Goal: Information Seeking & Learning: Learn about a topic

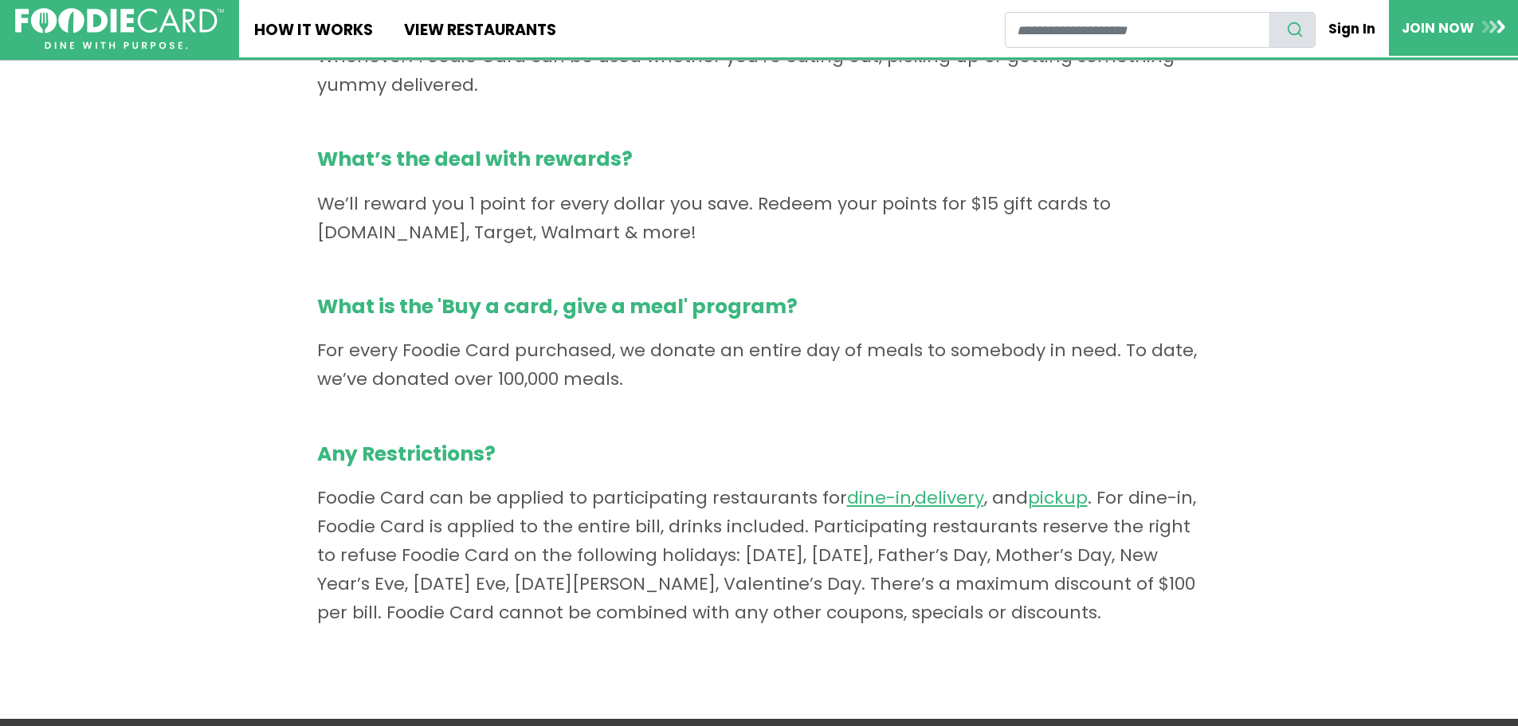
scroll to position [944, 0]
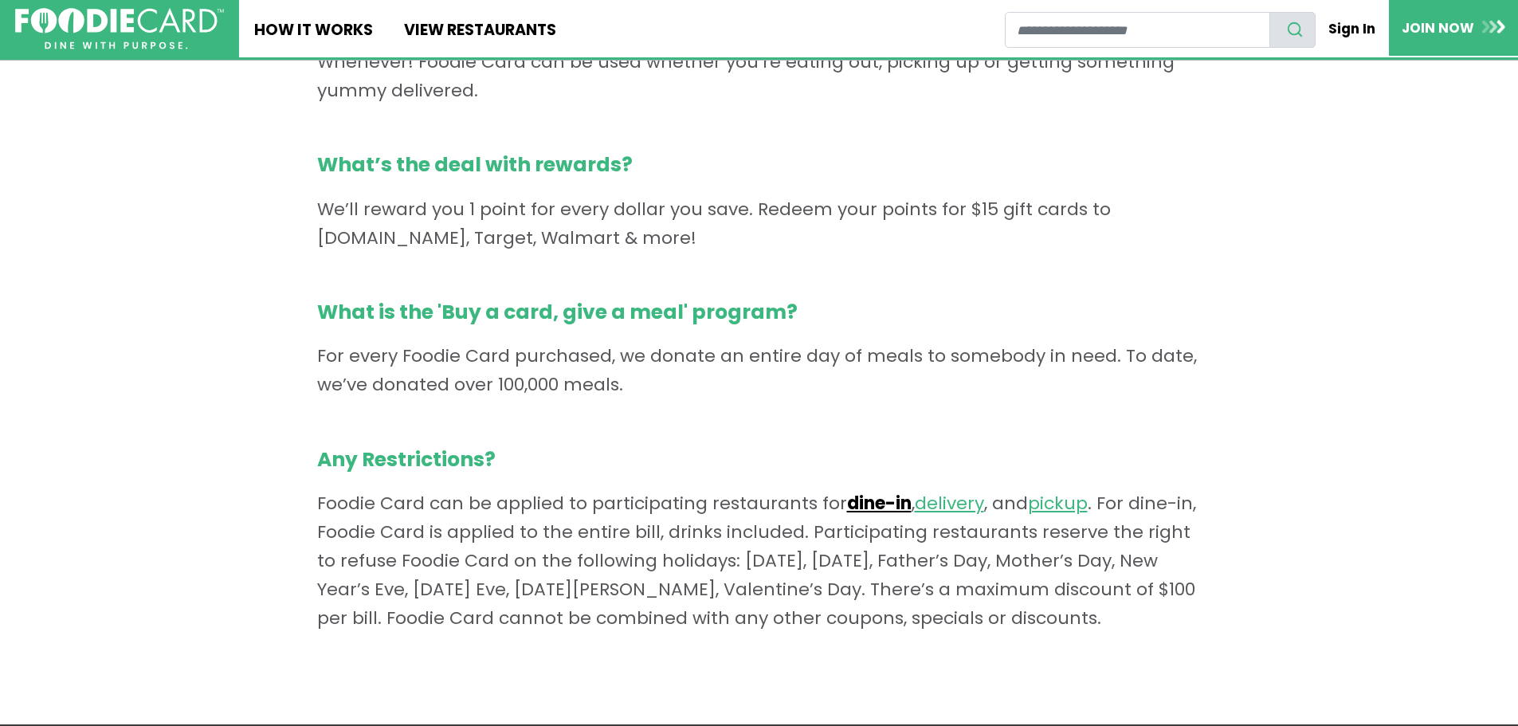
click at [872, 501] on link "dine-in" at bounding box center [879, 503] width 65 height 25
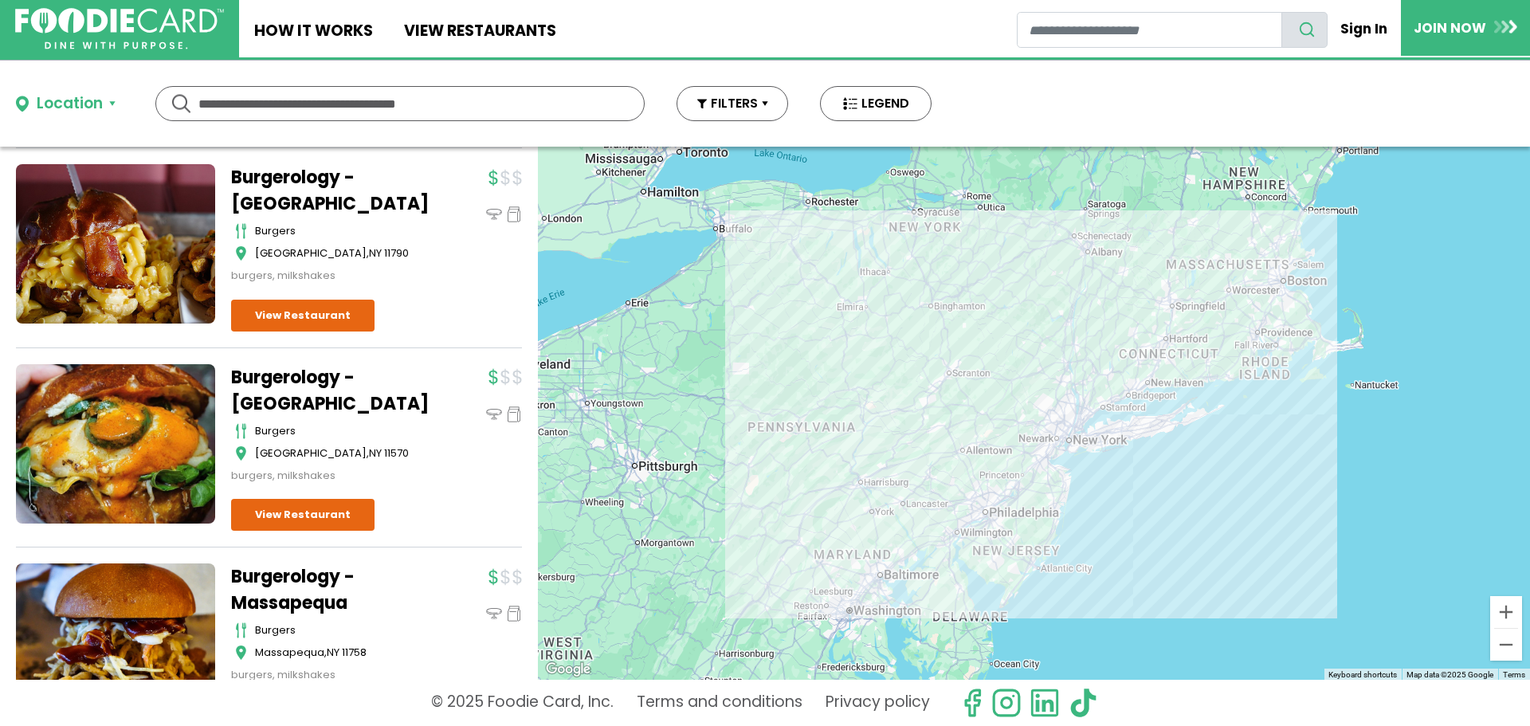
scroll to position [1833, 0]
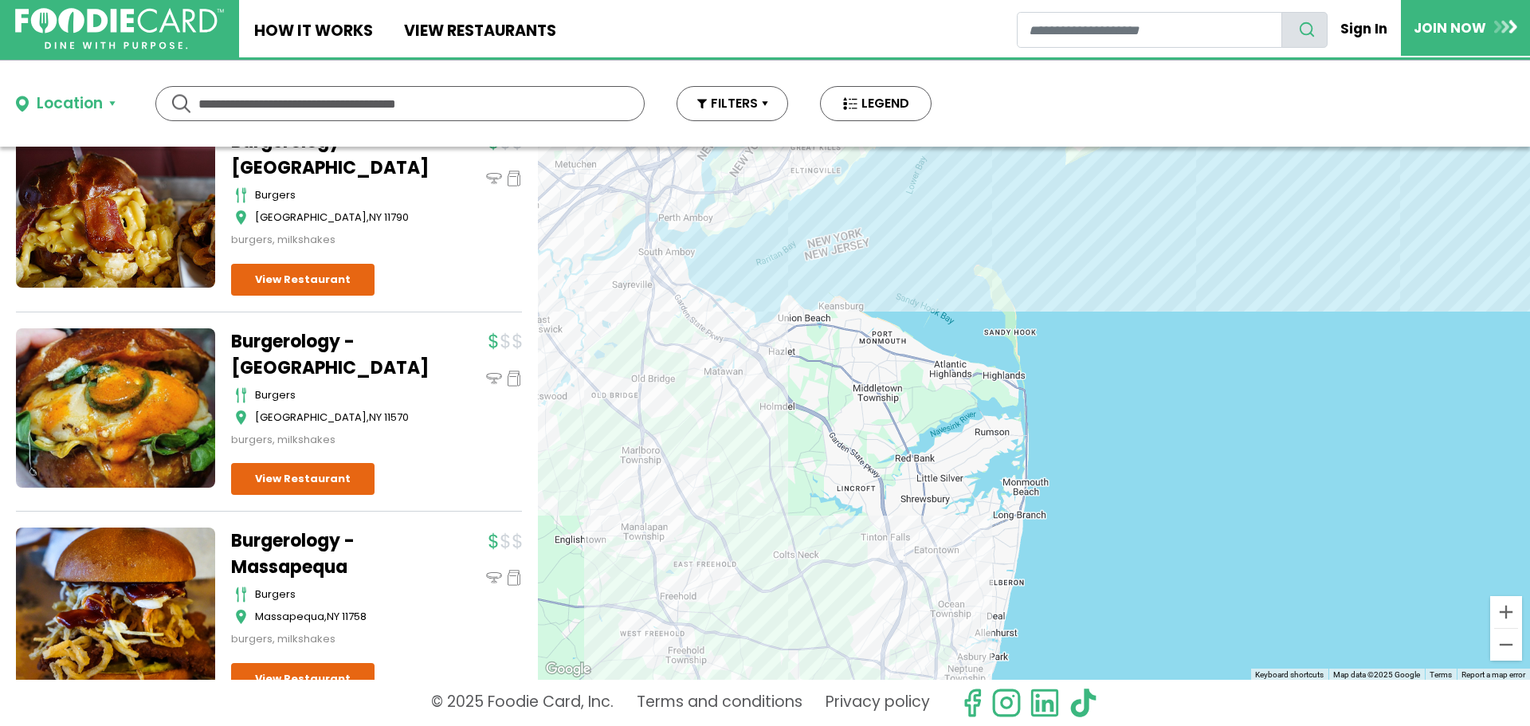
drag, startPoint x: 912, startPoint y: 319, endPoint x: 917, endPoint y: 564, distance: 244.8
click at [917, 564] on div at bounding box center [1034, 413] width 992 height 533
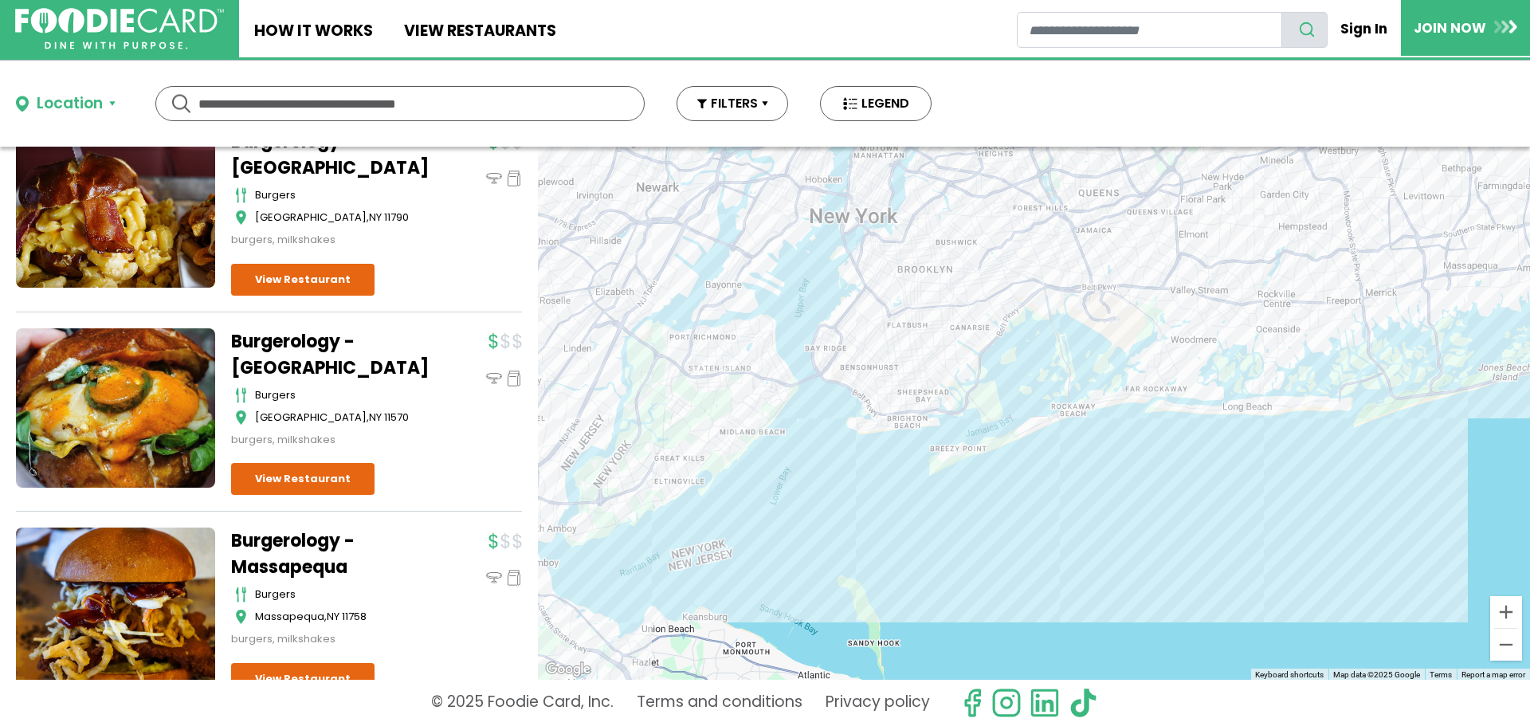
drag, startPoint x: 1067, startPoint y: 300, endPoint x: 979, endPoint y: 476, distance: 197.1
click at [933, 570] on div at bounding box center [1034, 413] width 992 height 533
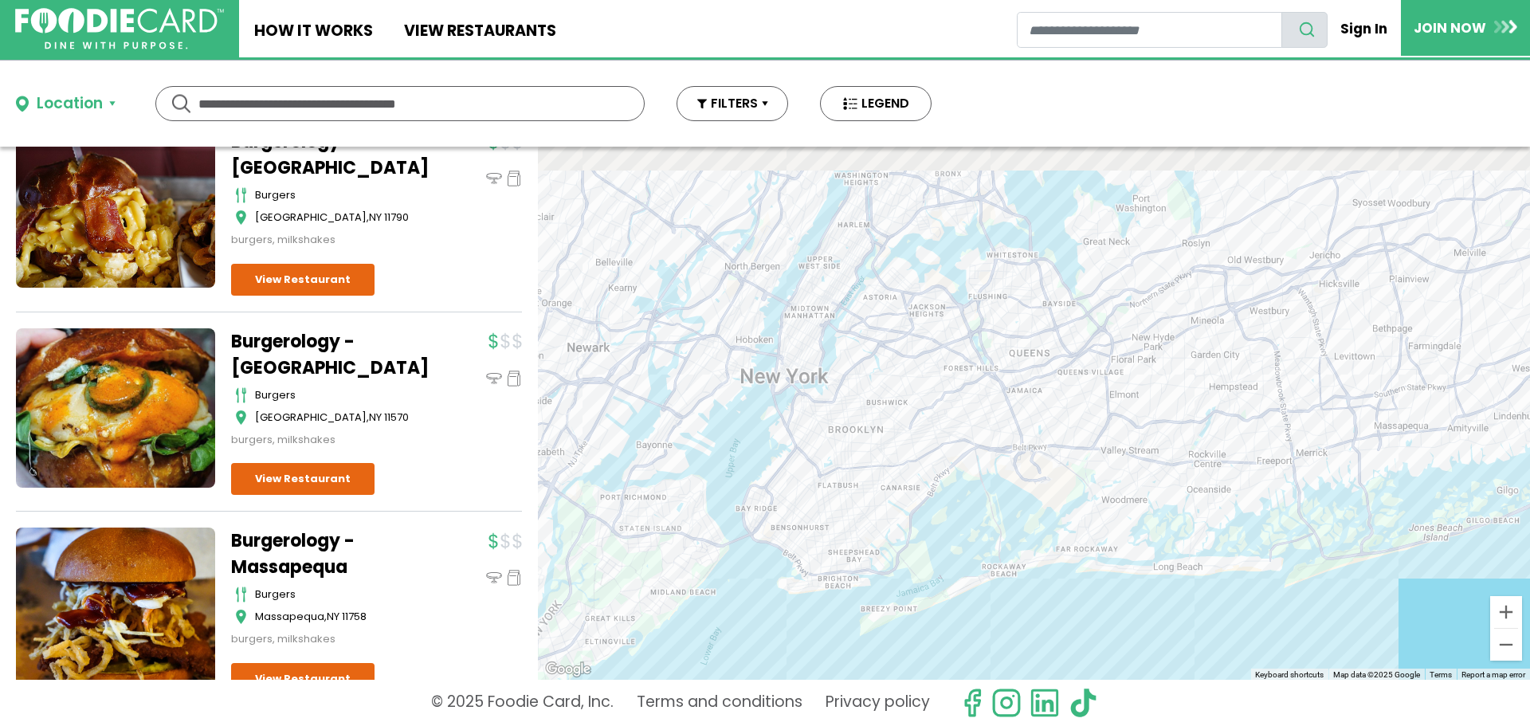
drag, startPoint x: 964, startPoint y: 523, endPoint x: 946, endPoint y: 549, distance: 32.1
click at [948, 549] on div at bounding box center [1034, 413] width 992 height 533
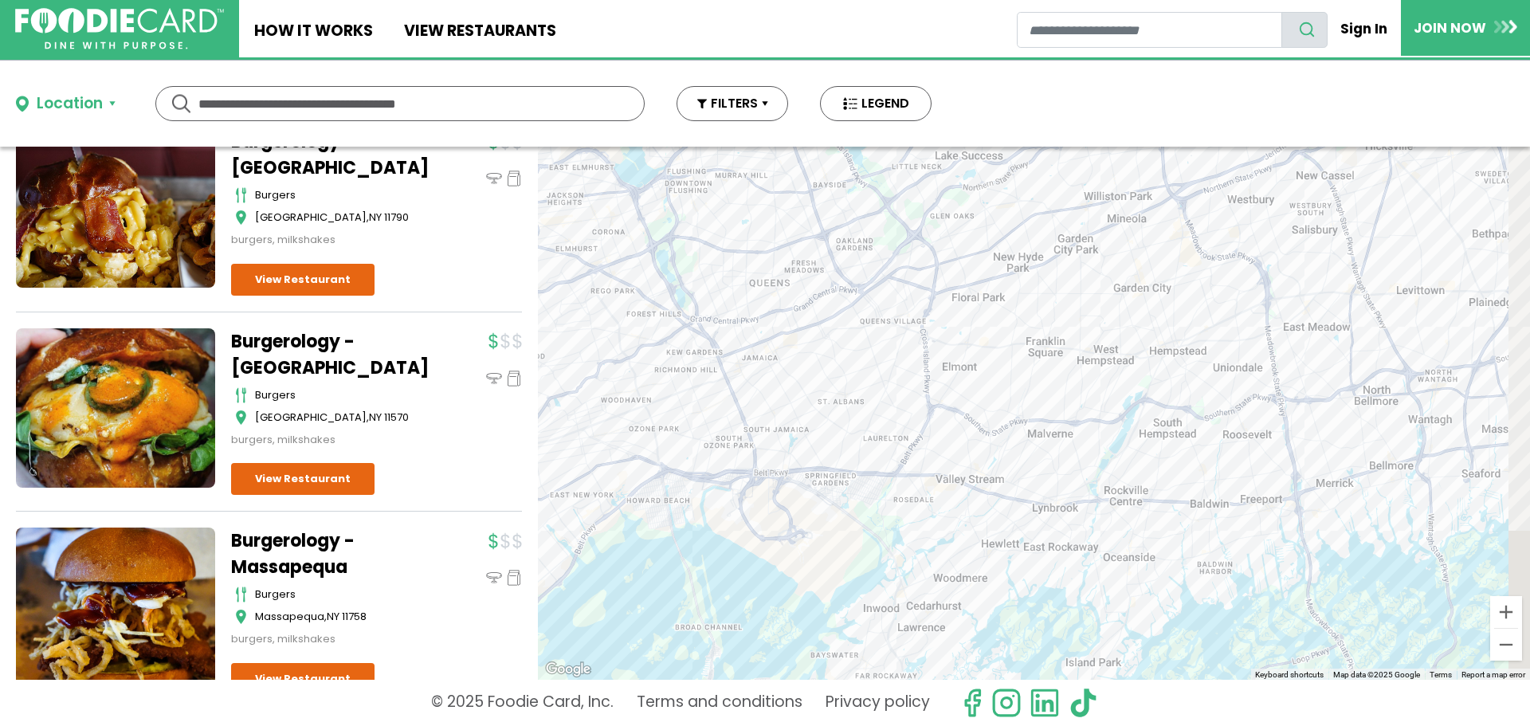
drag, startPoint x: 1216, startPoint y: 455, endPoint x: 949, endPoint y: 442, distance: 266.5
click at [949, 442] on div at bounding box center [1034, 413] width 992 height 533
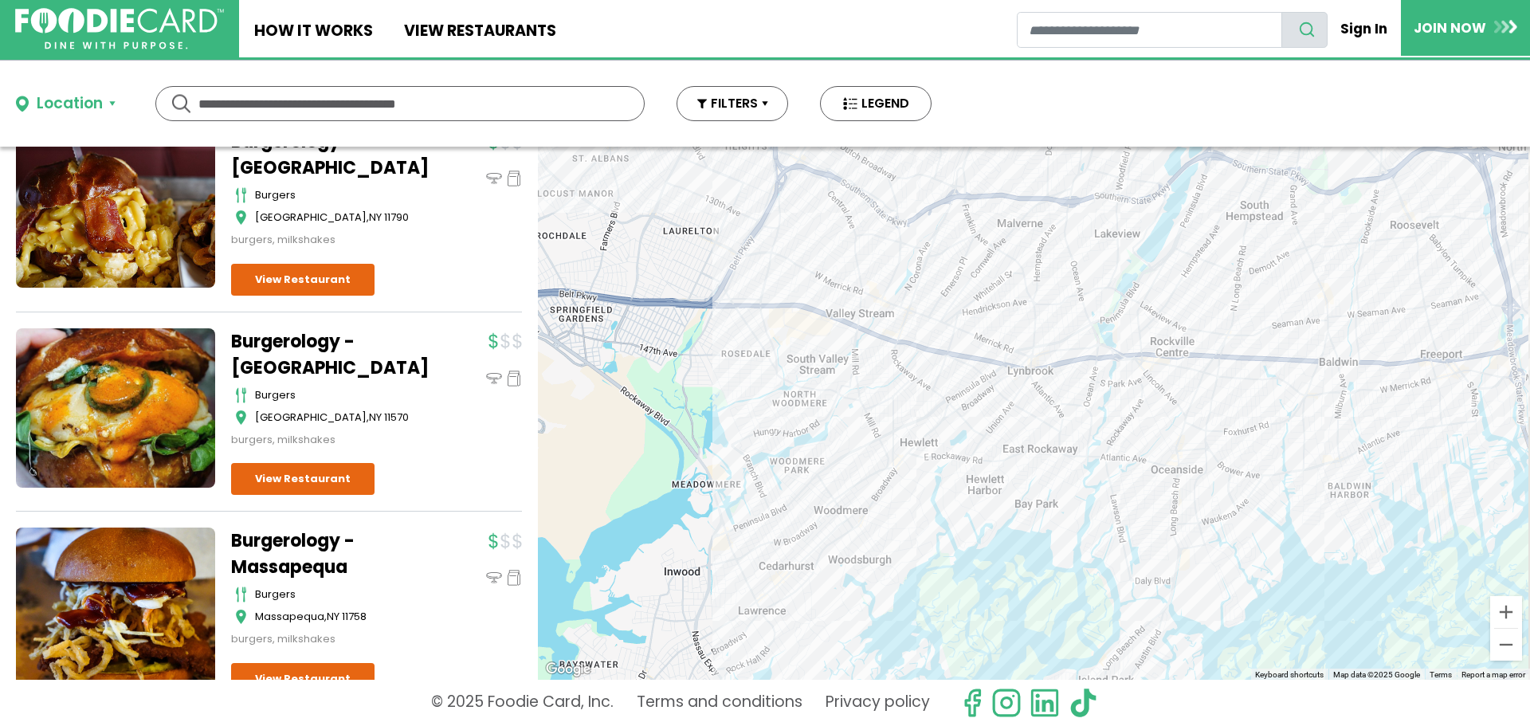
drag, startPoint x: 1000, startPoint y: 509, endPoint x: 874, endPoint y: 305, distance: 240.2
click at [874, 305] on div at bounding box center [1034, 413] width 992 height 533
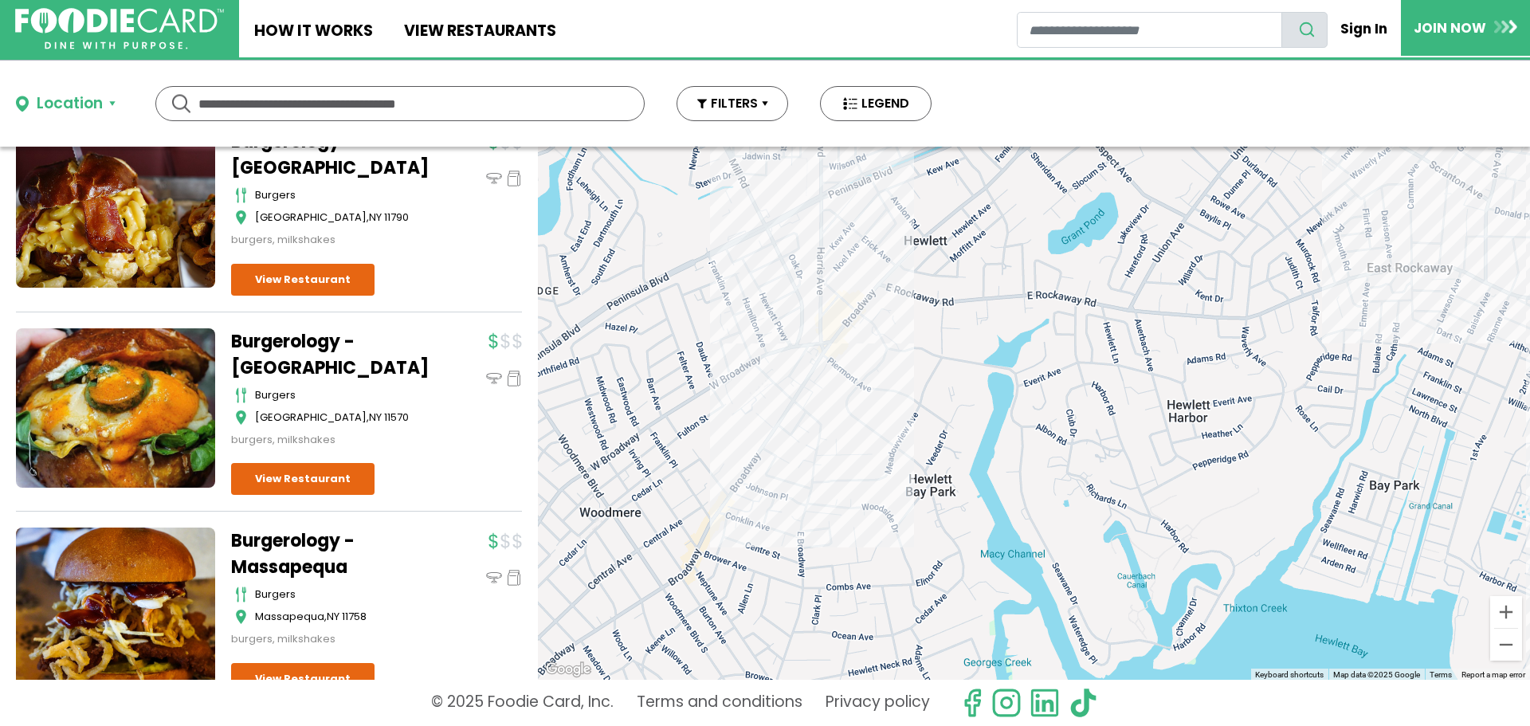
drag, startPoint x: 811, startPoint y: 414, endPoint x: 1013, endPoint y: 424, distance: 202.7
click at [1079, 424] on div at bounding box center [1034, 413] width 992 height 533
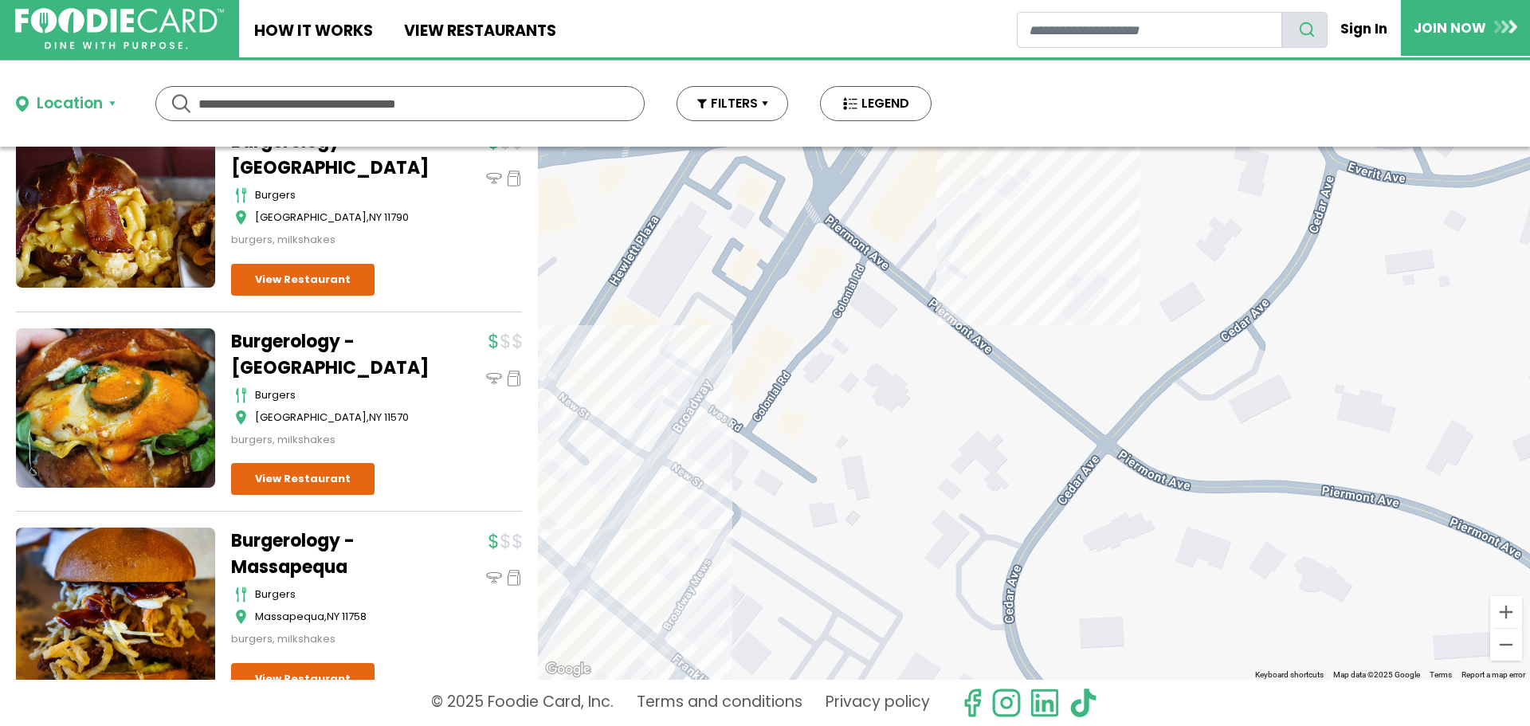
drag, startPoint x: 795, startPoint y: 291, endPoint x: 1157, endPoint y: 494, distance: 415.8
click at [1157, 494] on div at bounding box center [1034, 413] width 992 height 533
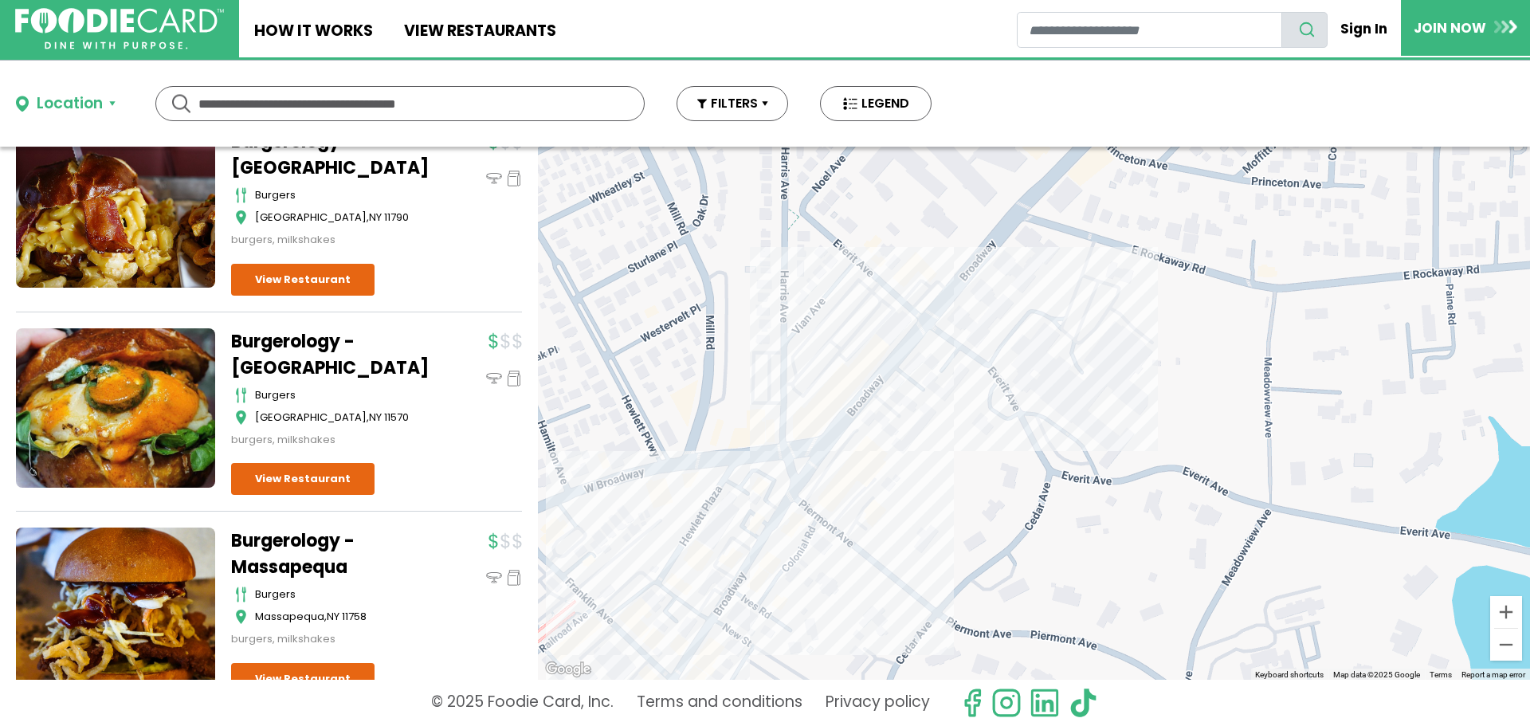
drag, startPoint x: 1089, startPoint y: 413, endPoint x: 887, endPoint y: 579, distance: 261.6
click at [901, 579] on div at bounding box center [1034, 413] width 992 height 533
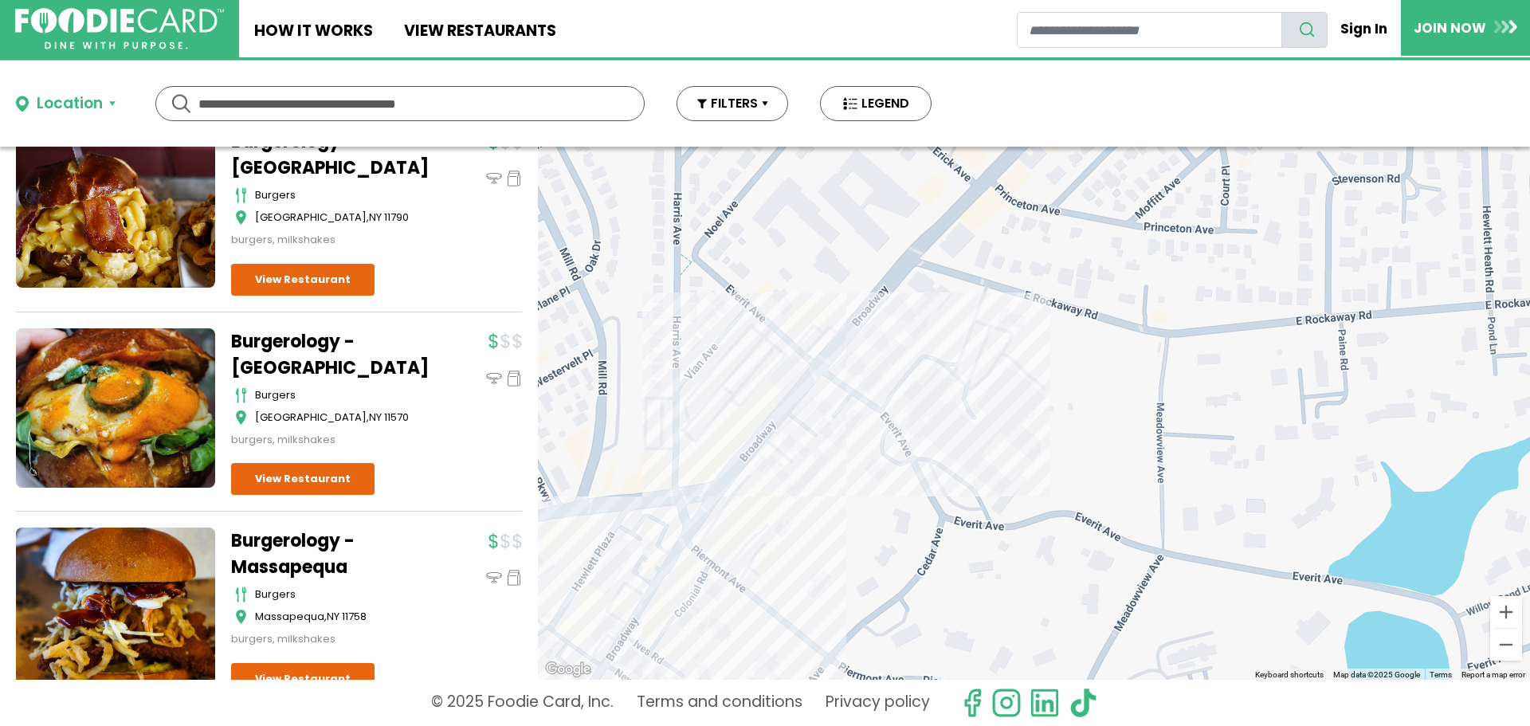
click at [851, 359] on div at bounding box center [1034, 413] width 992 height 533
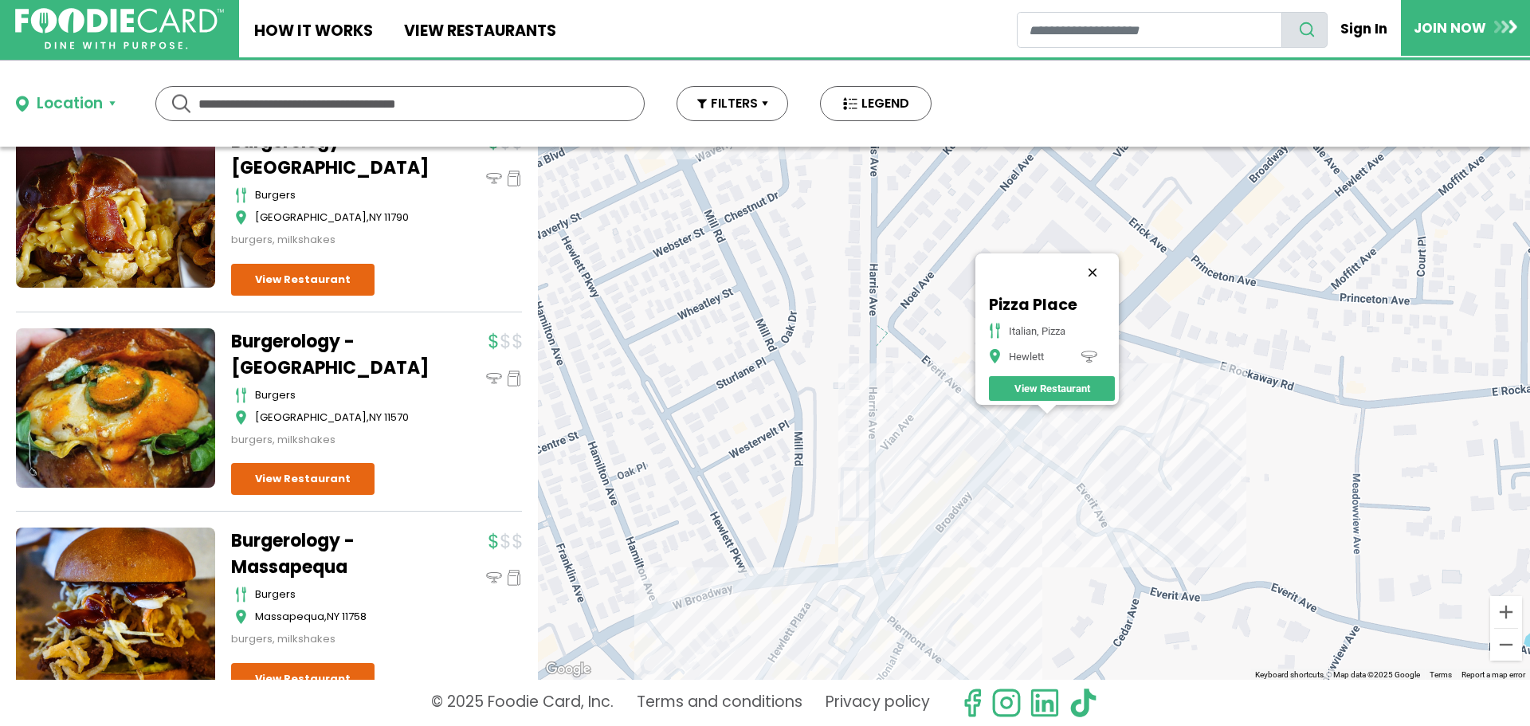
click at [1102, 262] on button "Close" at bounding box center [1093, 272] width 38 height 38
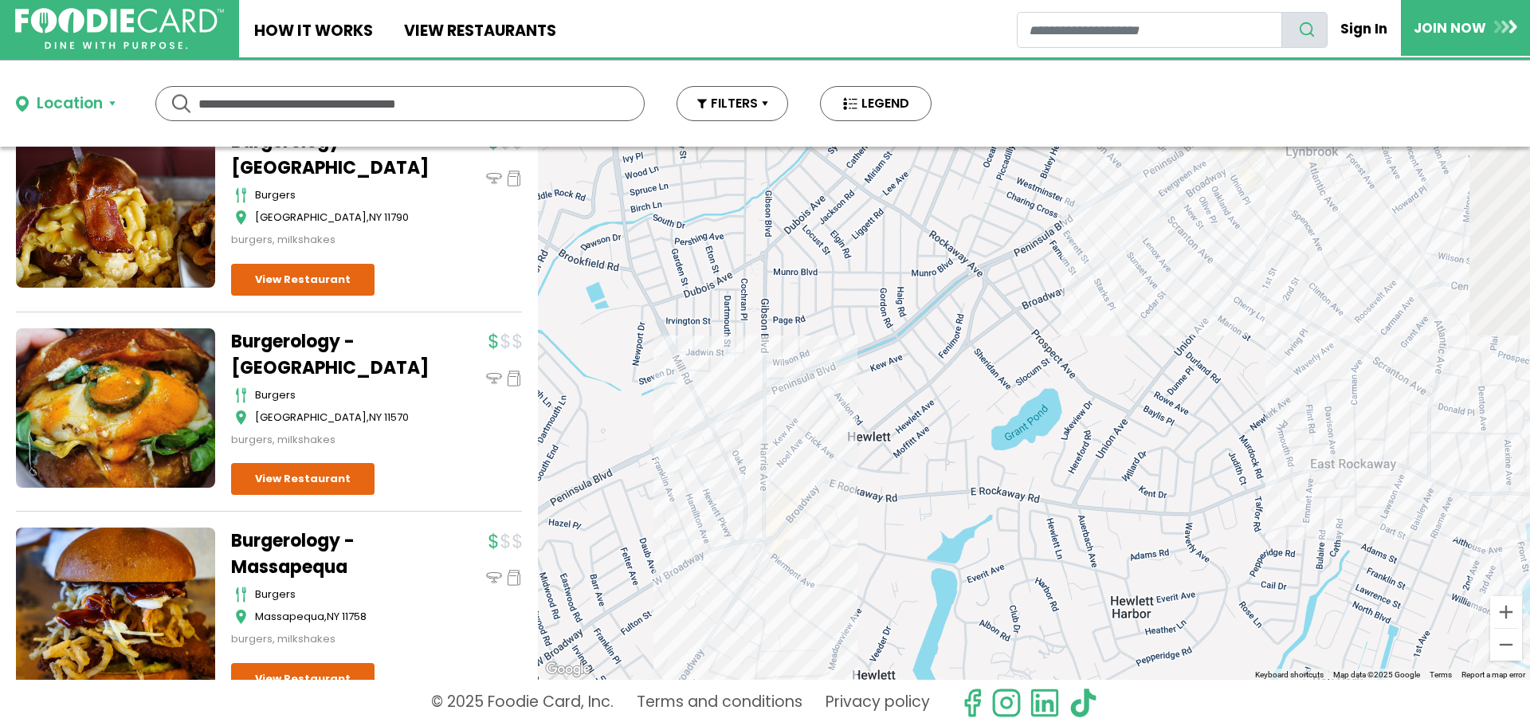
drag, startPoint x: 1235, startPoint y: 312, endPoint x: 962, endPoint y: 409, distance: 289.2
click at [922, 426] on div at bounding box center [1034, 413] width 992 height 533
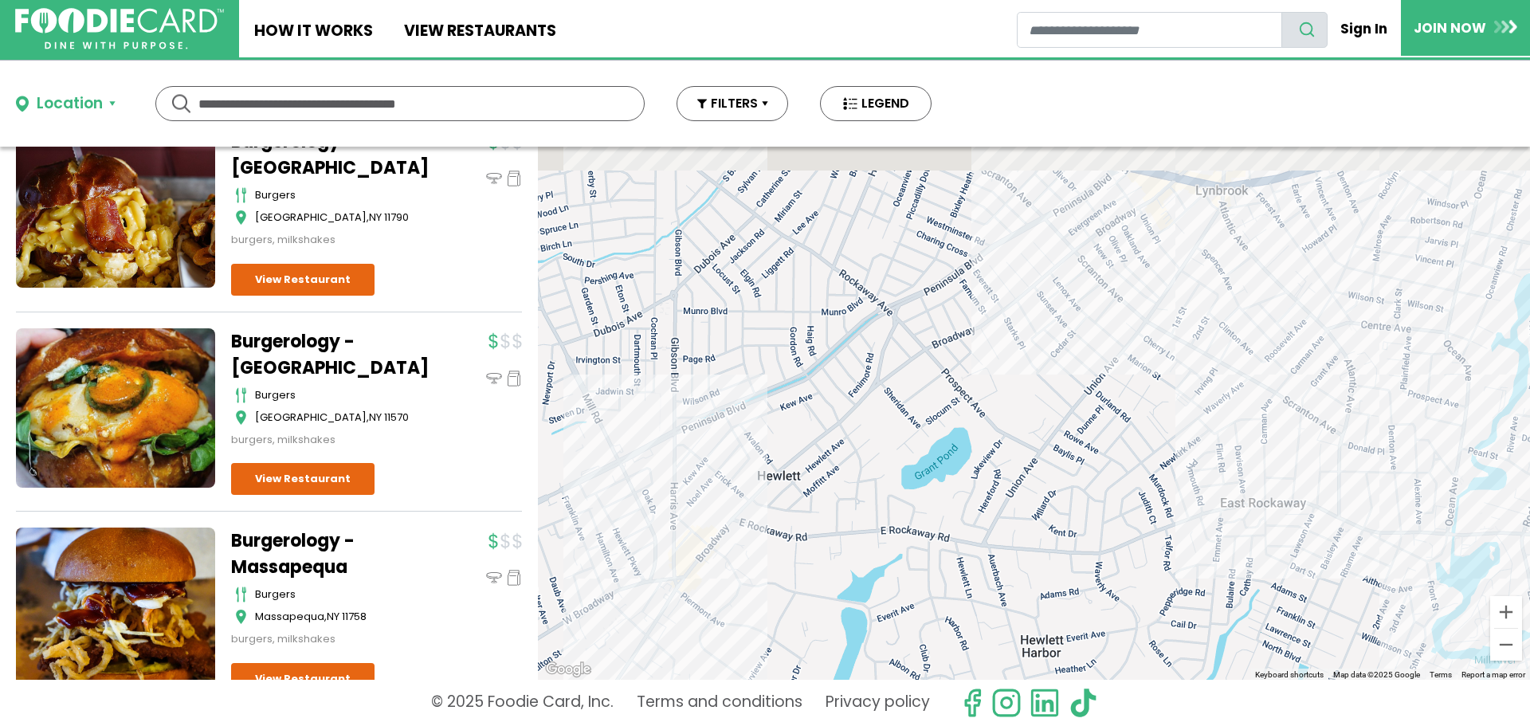
drag, startPoint x: 1064, startPoint y: 364, endPoint x: 918, endPoint y: 404, distance: 151.2
click at [918, 404] on div at bounding box center [1034, 413] width 992 height 533
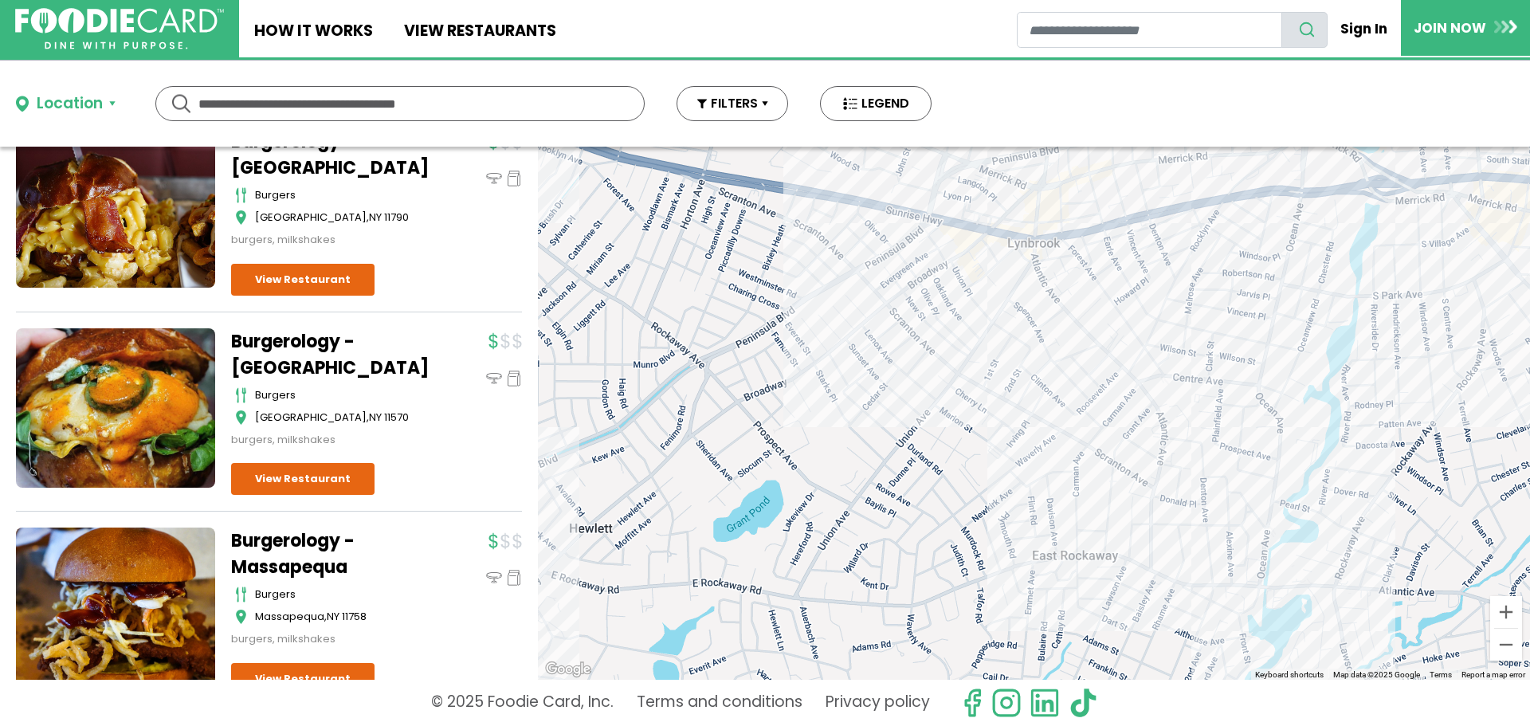
click at [976, 391] on div at bounding box center [1034, 413] width 992 height 533
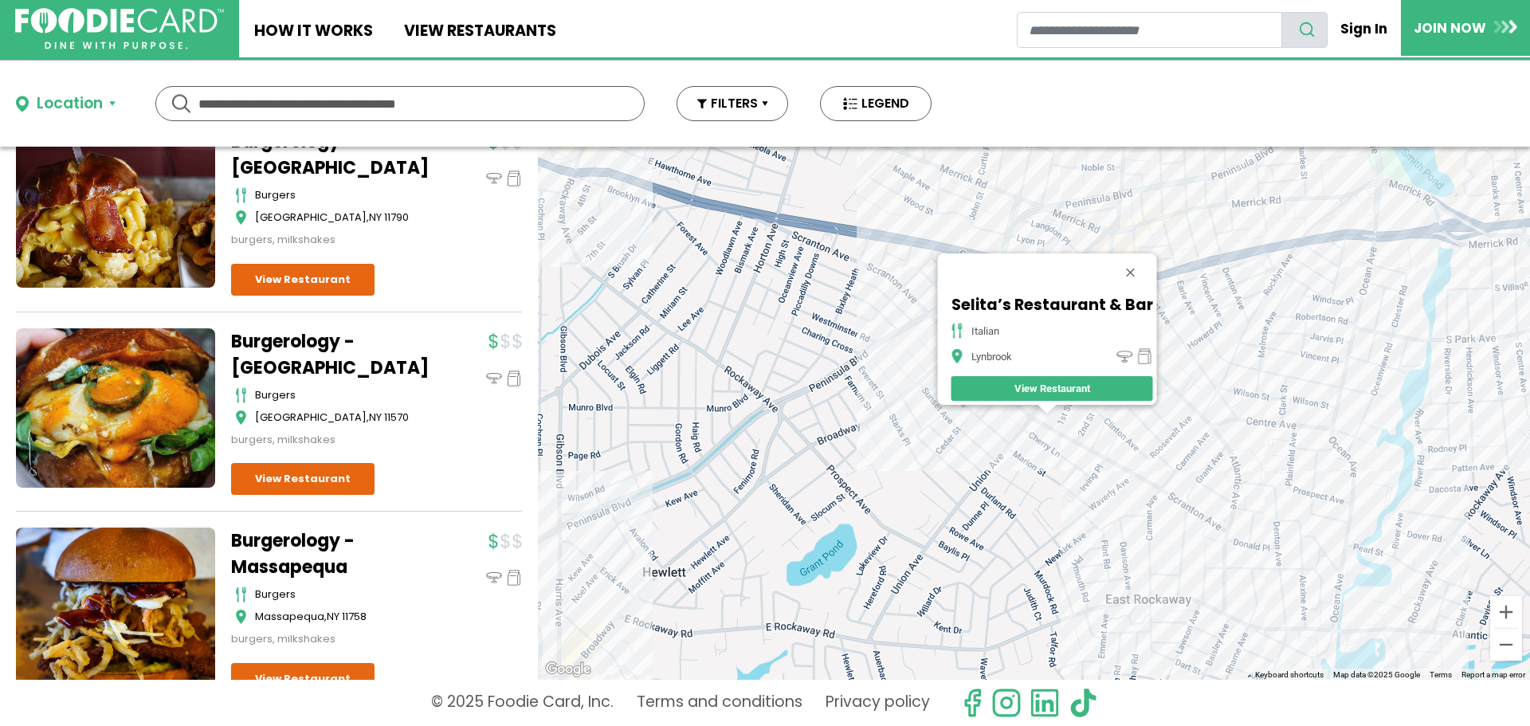
click at [1247, 331] on div "Selita’s Restaurant & Bar italian Lynbrook View Restaurant" at bounding box center [1034, 413] width 992 height 533
click at [1133, 265] on button "Close" at bounding box center [1130, 272] width 38 height 38
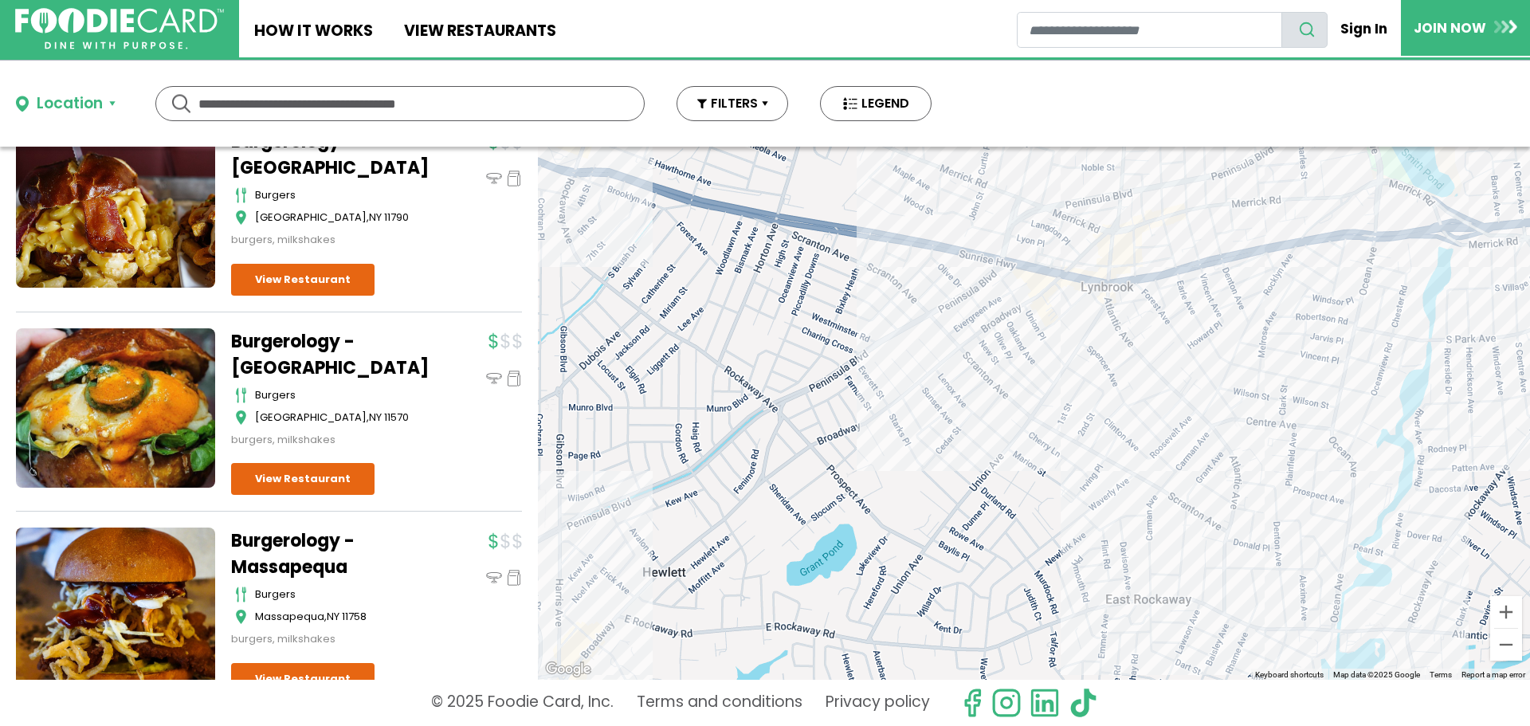
click at [1125, 320] on div at bounding box center [1034, 413] width 992 height 533
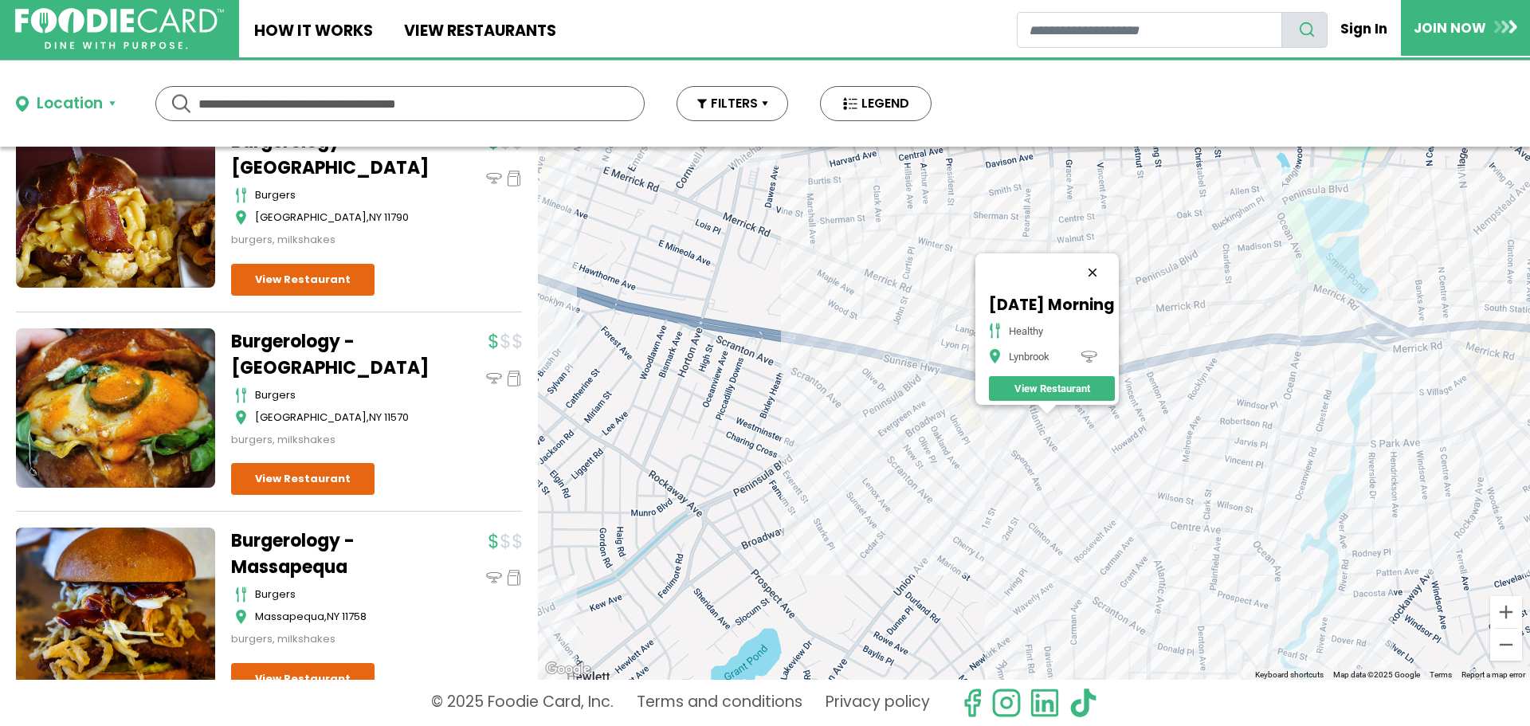
click at [1103, 261] on button "Close" at bounding box center [1093, 272] width 38 height 38
click at [1051, 384] on div at bounding box center [1034, 413] width 992 height 533
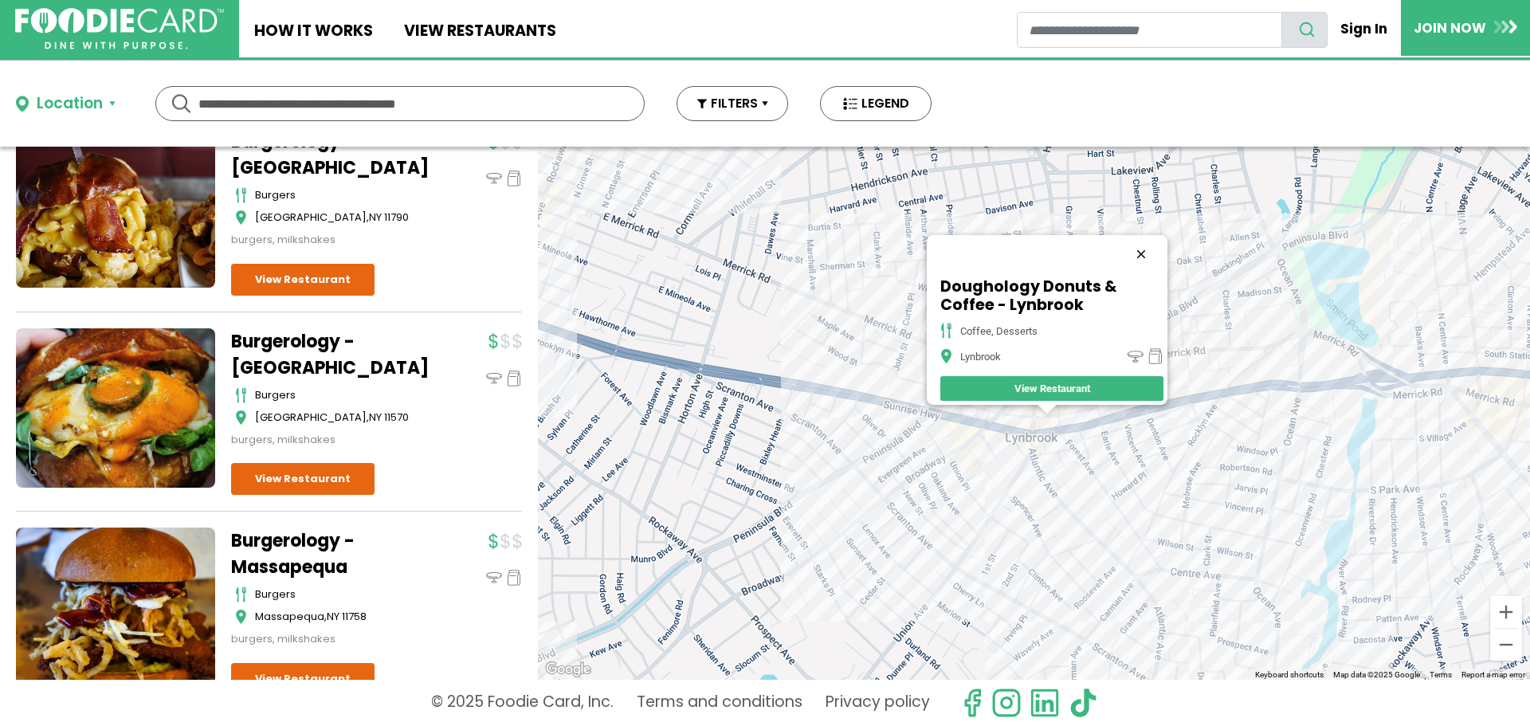
click at [1149, 242] on button "Close" at bounding box center [1141, 254] width 38 height 38
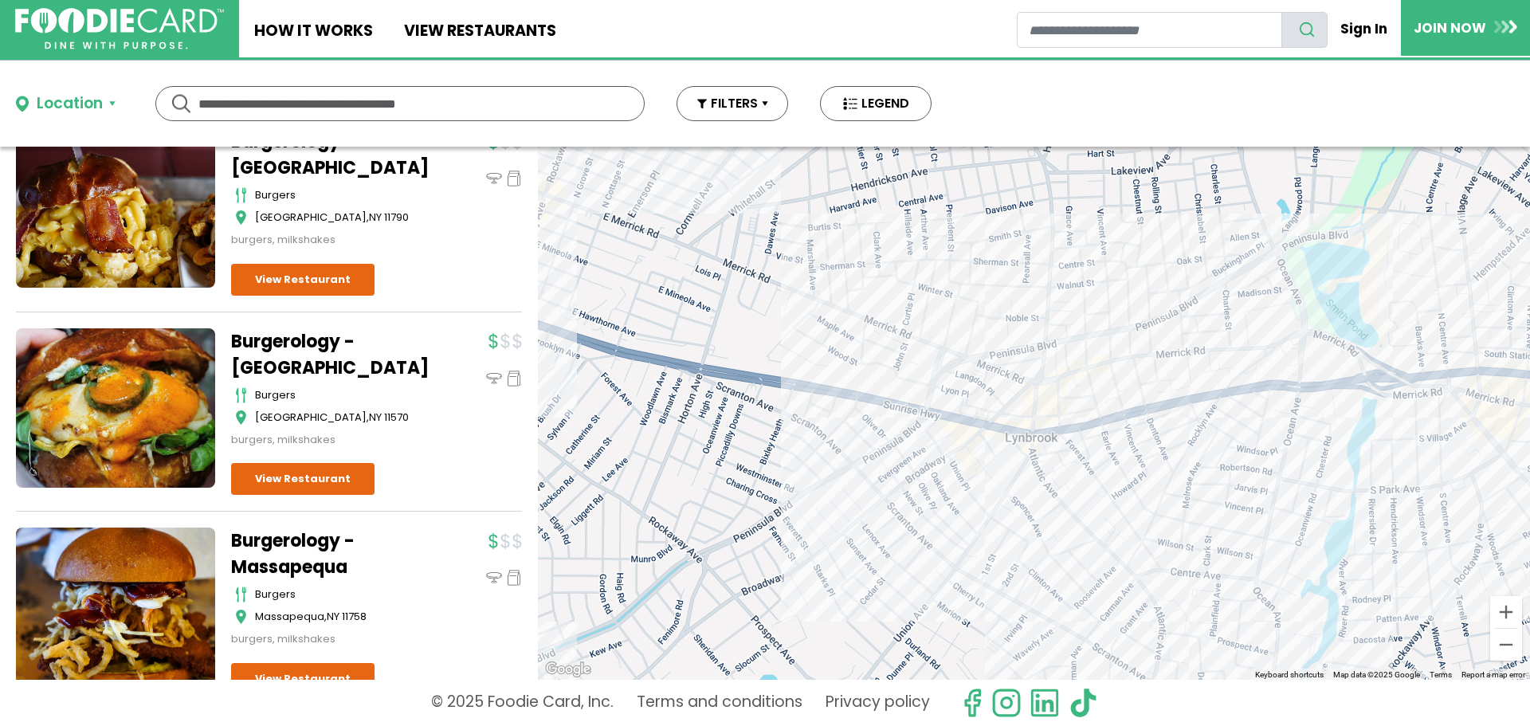
click at [1047, 407] on div at bounding box center [1034, 413] width 992 height 533
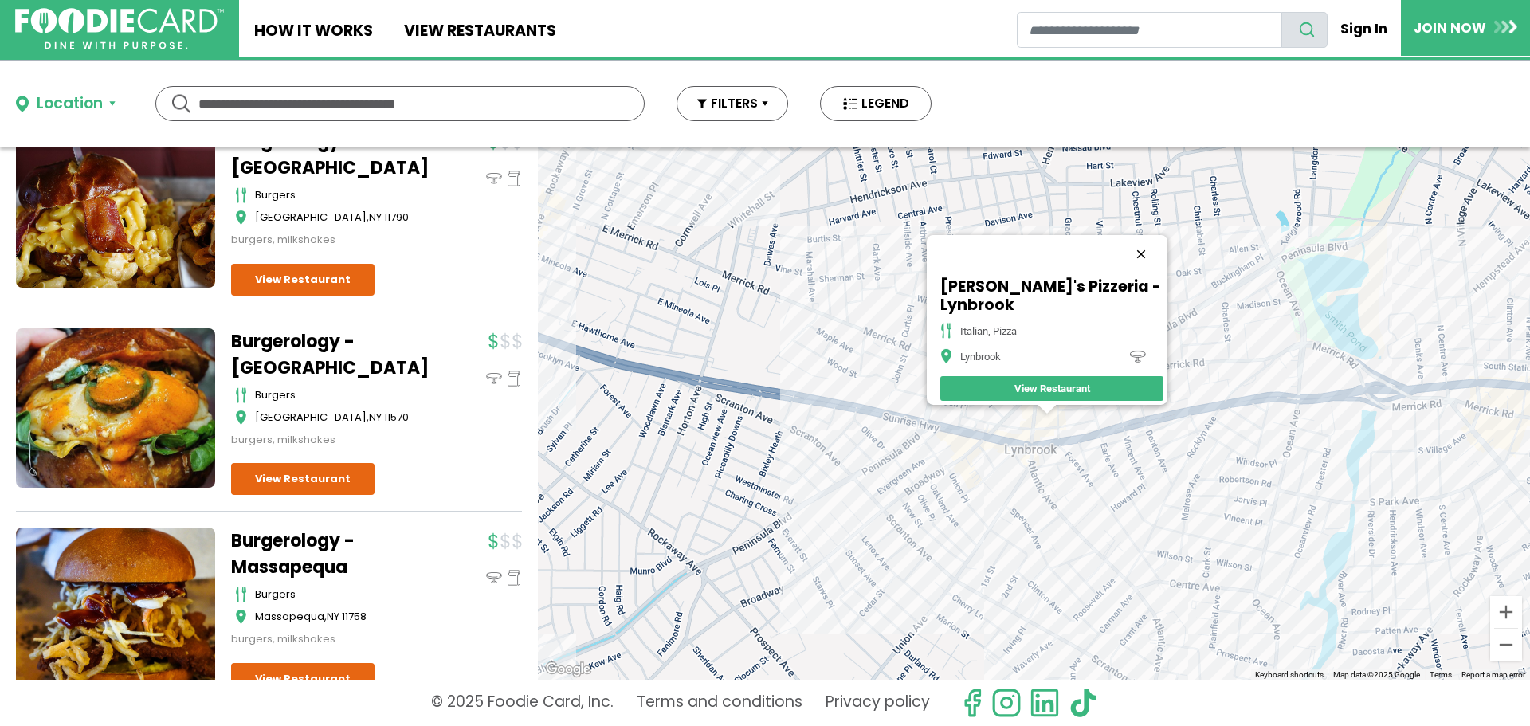
click at [1154, 245] on button "Close" at bounding box center [1141, 254] width 38 height 38
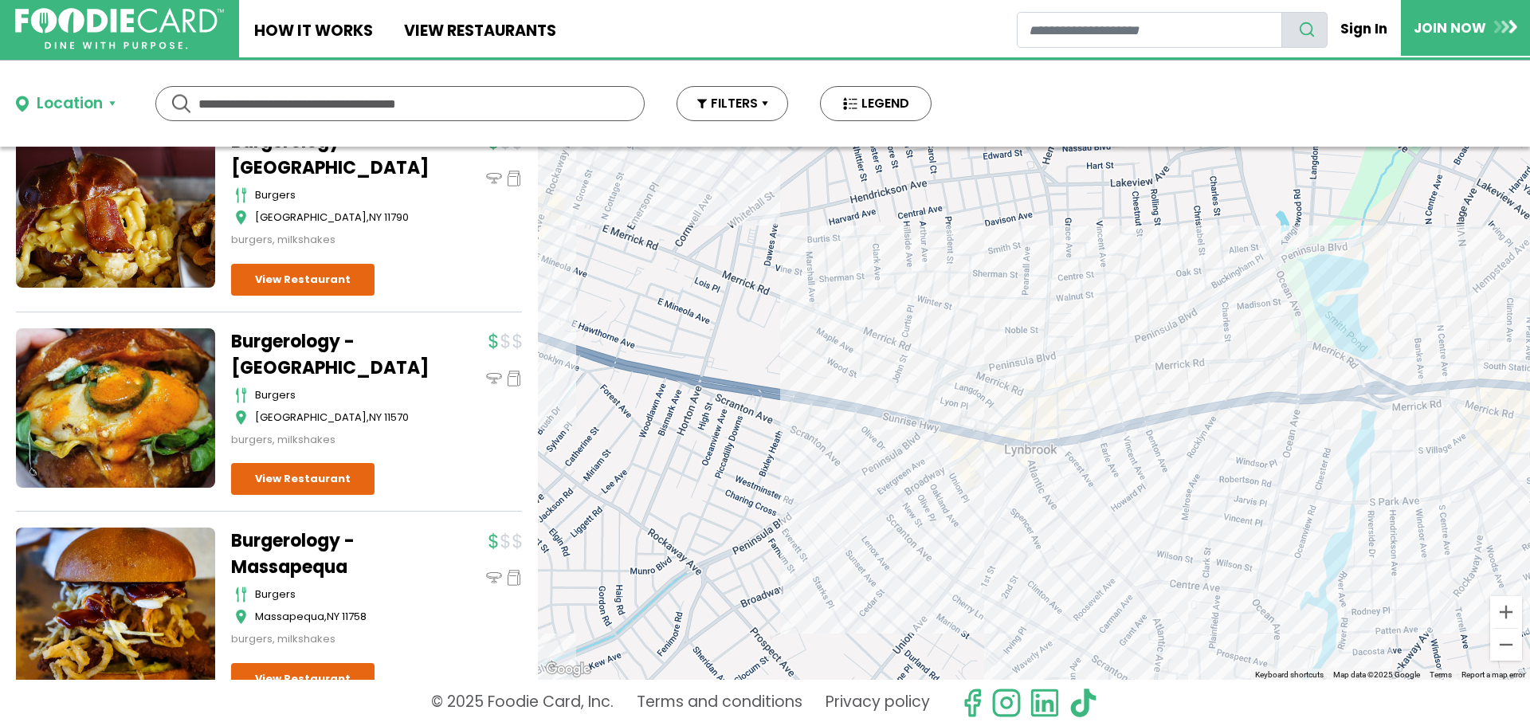
click at [1045, 408] on div at bounding box center [1034, 413] width 992 height 533
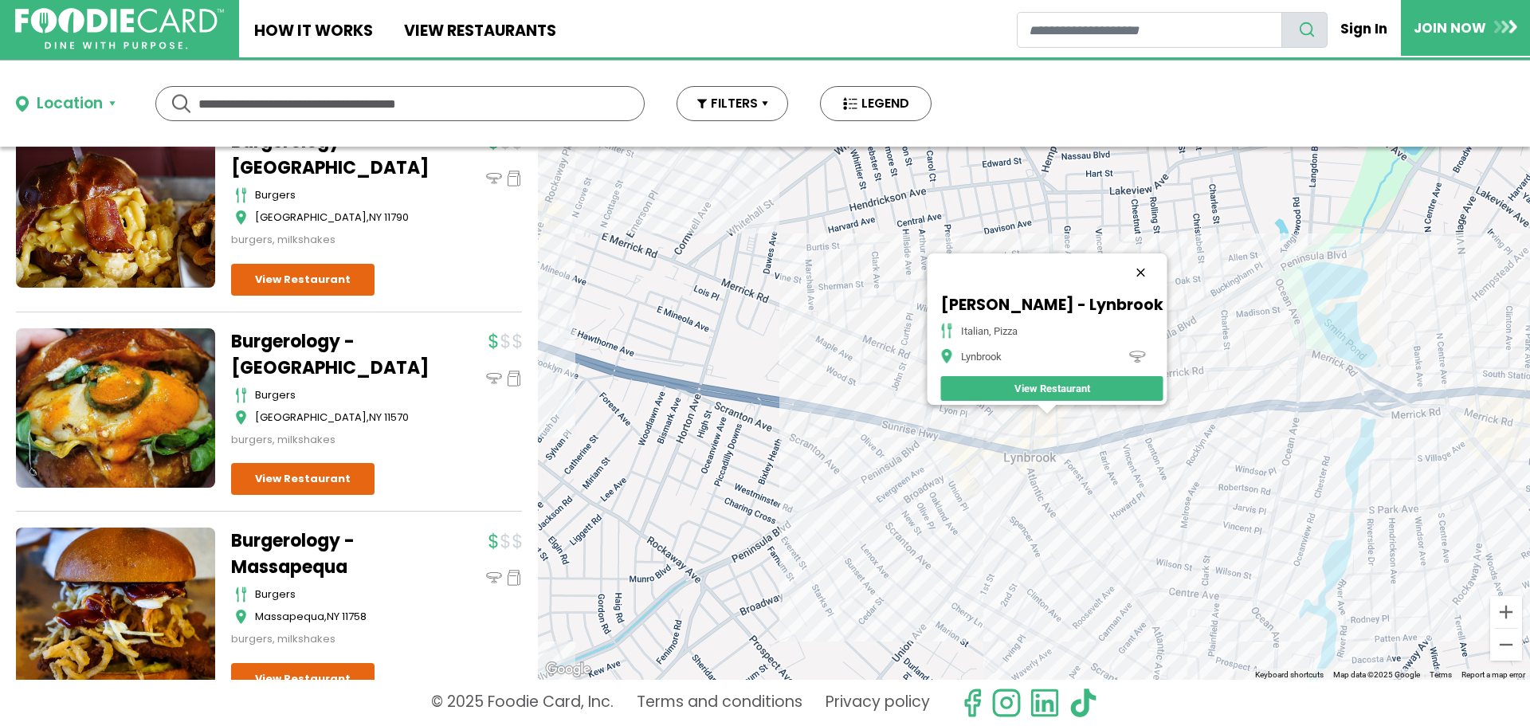
click at [1122, 256] on button "Close" at bounding box center [1141, 272] width 38 height 38
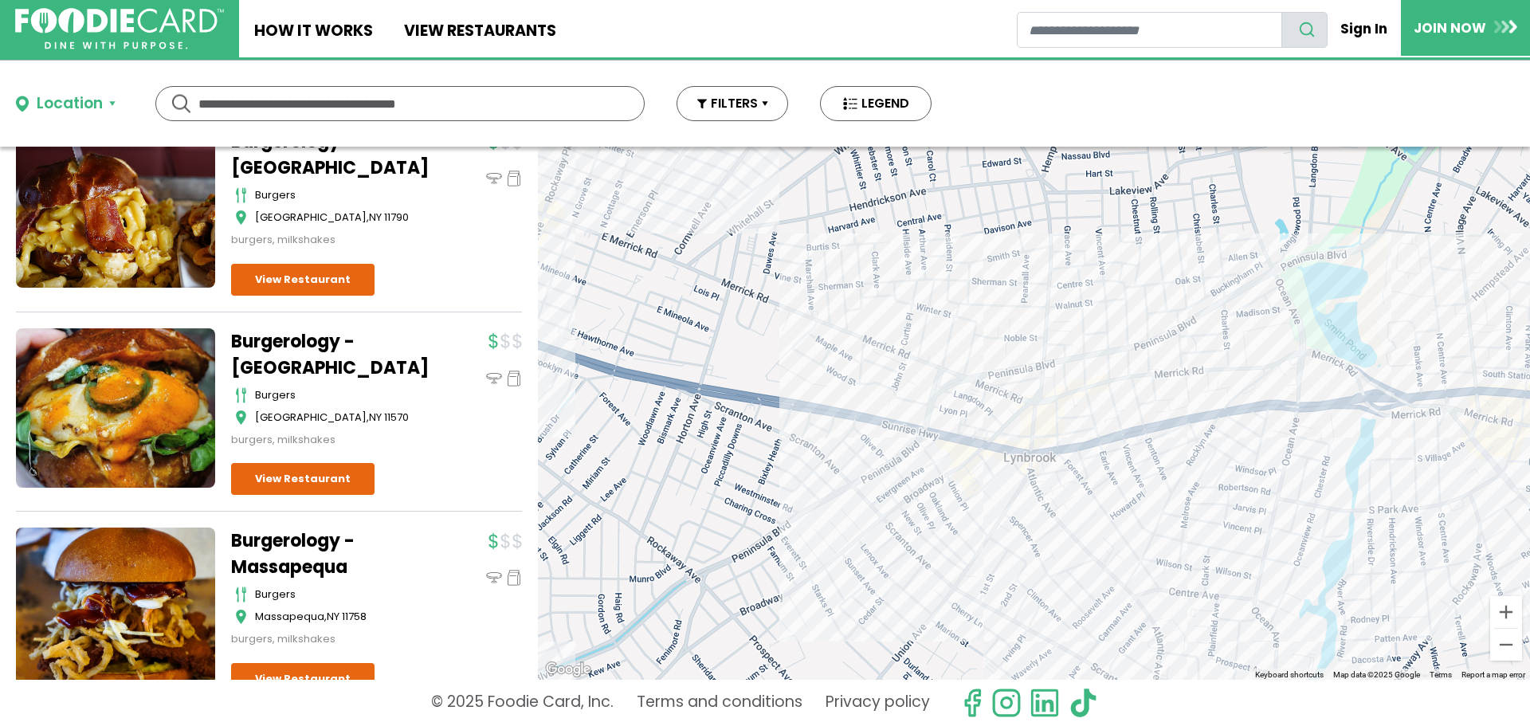
click at [966, 449] on div at bounding box center [1034, 413] width 992 height 533
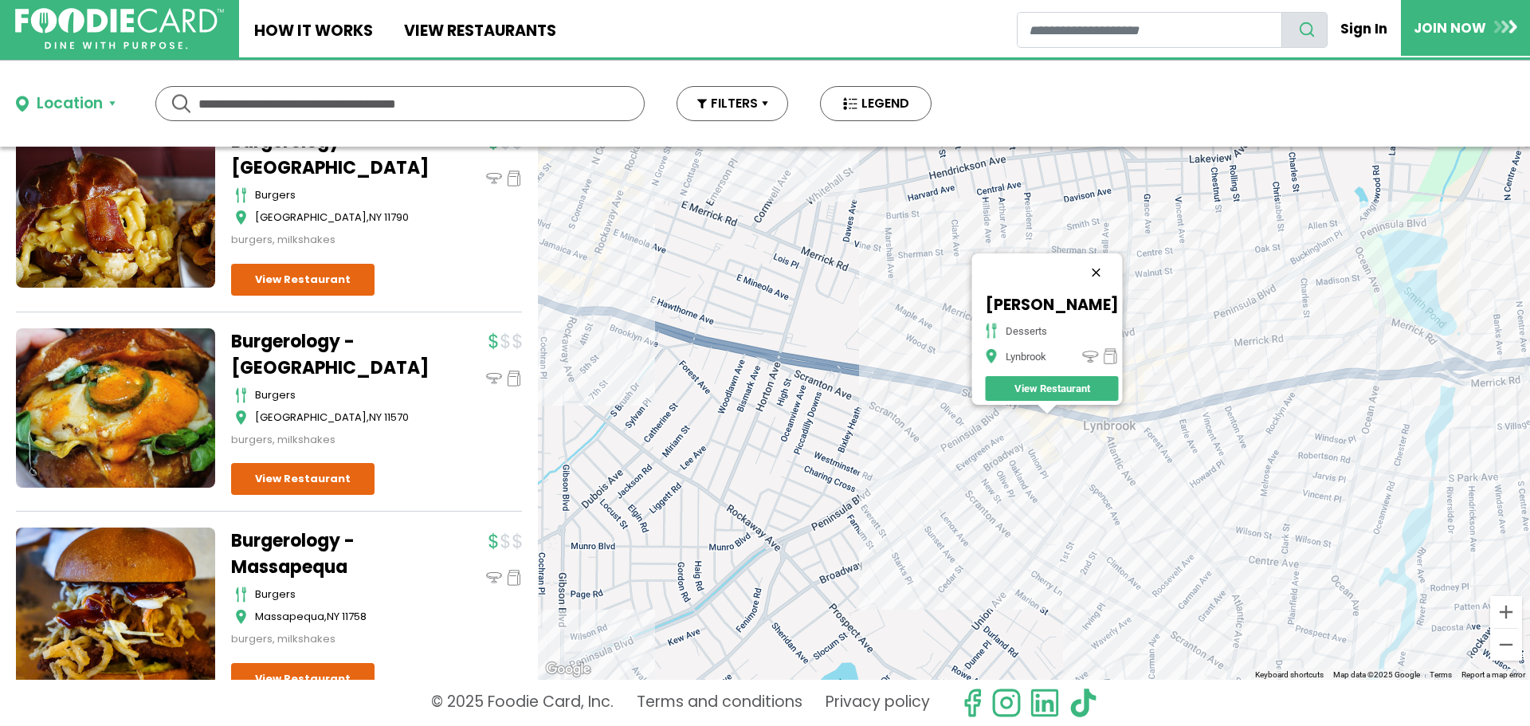
click at [1105, 260] on button "Close" at bounding box center [1096, 272] width 38 height 38
click at [1041, 410] on div at bounding box center [1034, 413] width 992 height 533
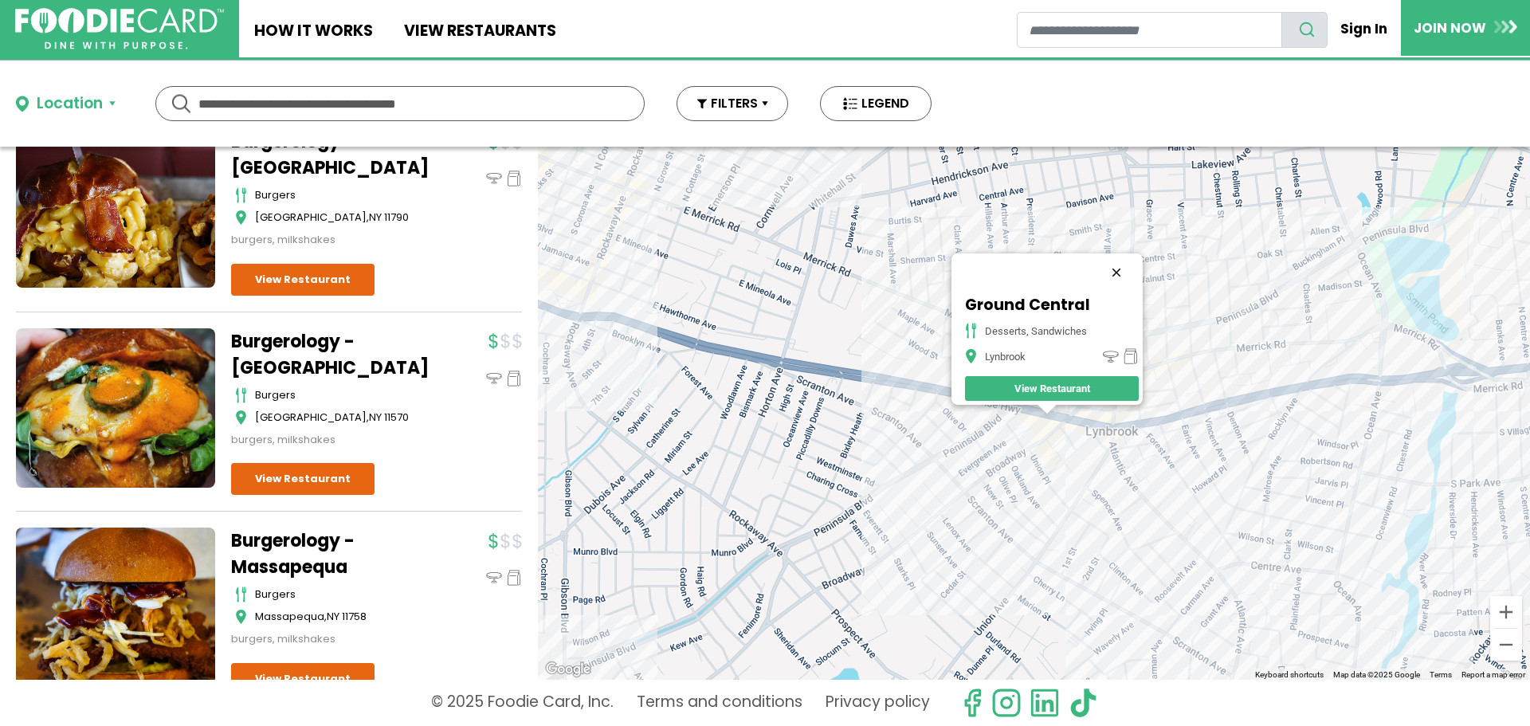
click at [1127, 257] on button "Close" at bounding box center [1117, 272] width 38 height 38
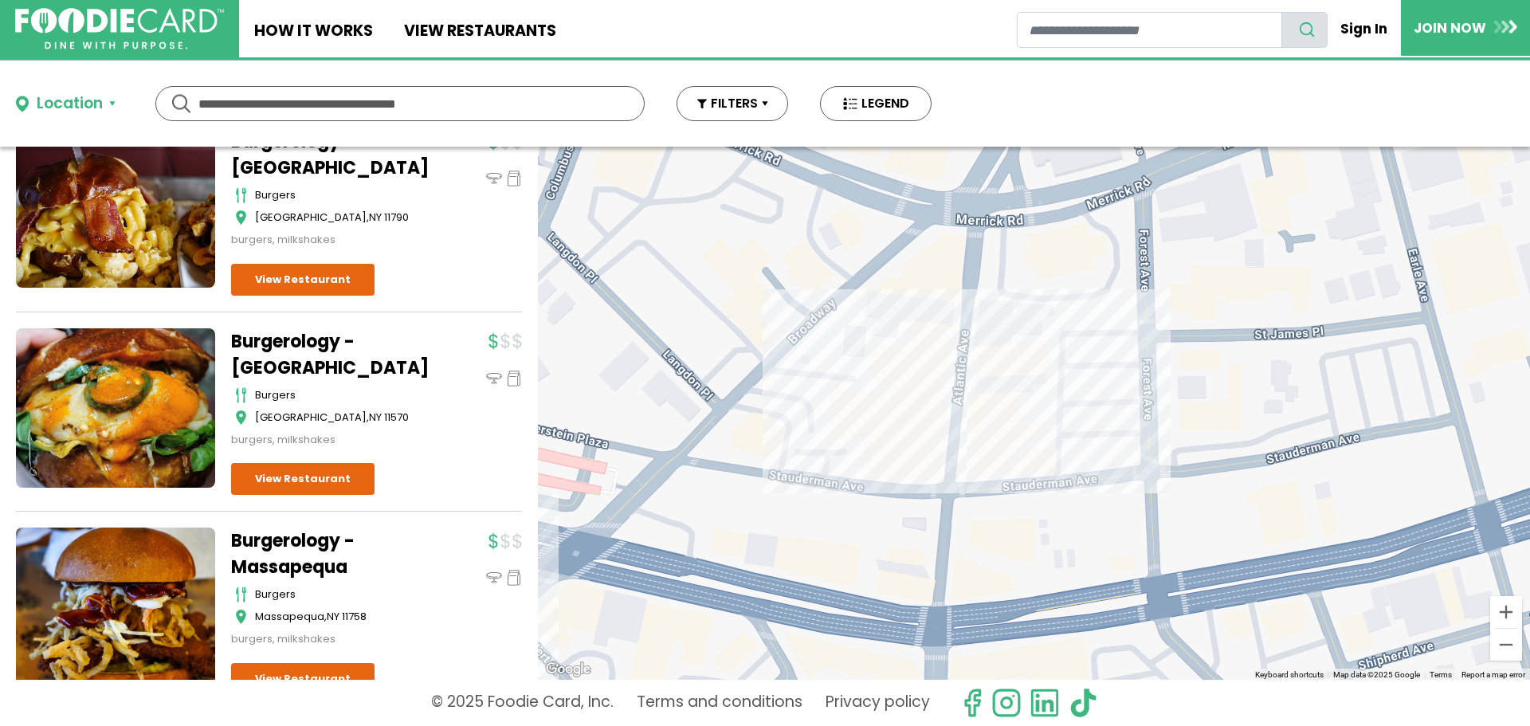
drag, startPoint x: 1072, startPoint y: 297, endPoint x: 1036, endPoint y: 526, distance: 231.6
click at [1036, 526] on div at bounding box center [1034, 413] width 992 height 533
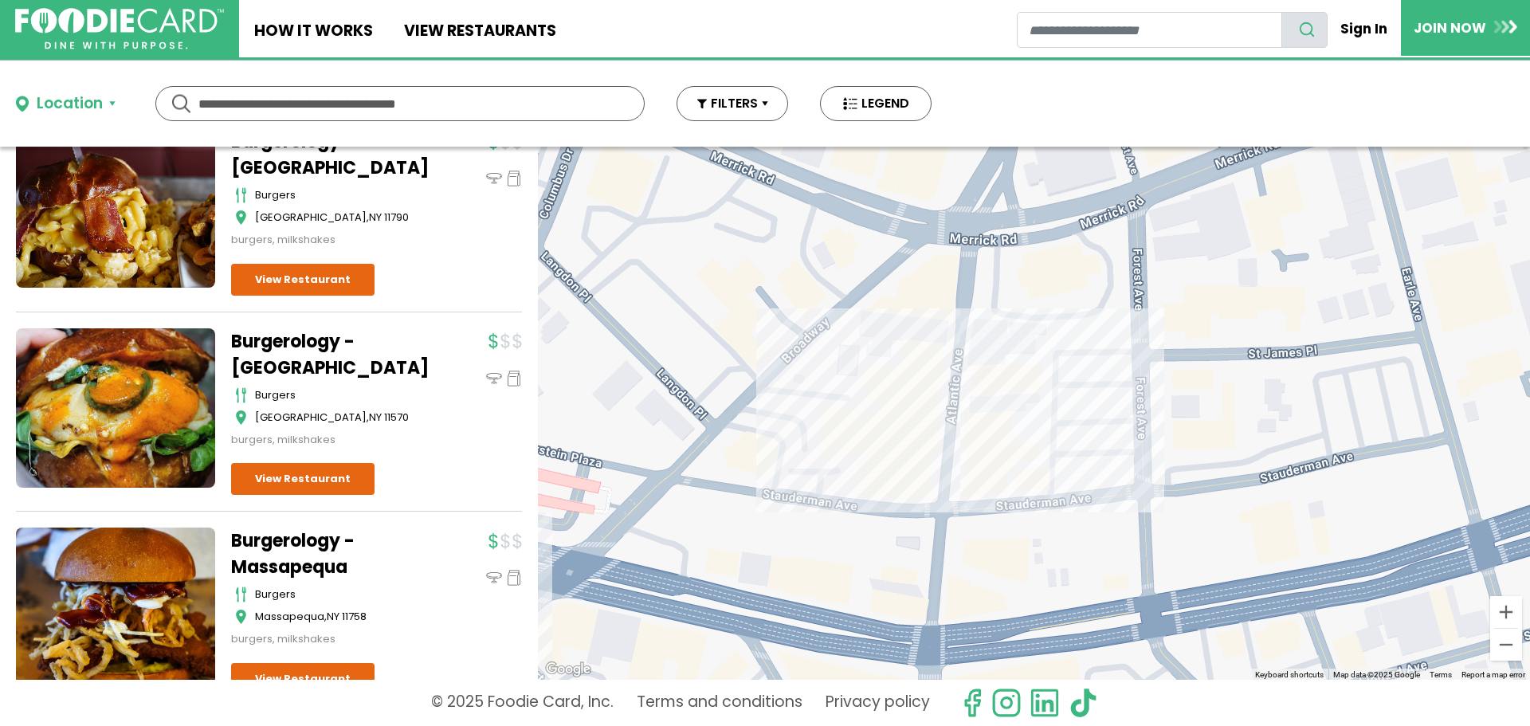
click at [973, 342] on div at bounding box center [1034, 413] width 992 height 533
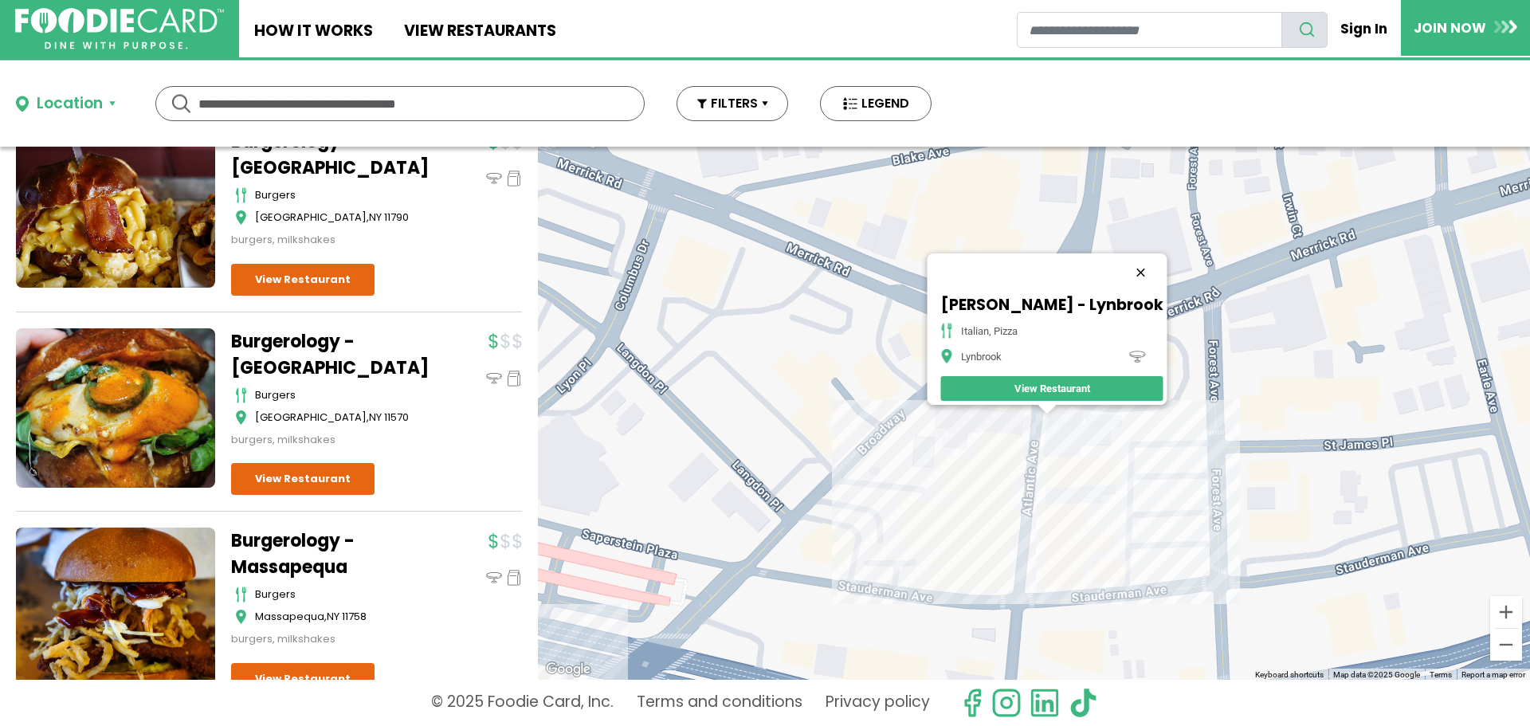
click at [1122, 263] on button "Close" at bounding box center [1141, 272] width 38 height 38
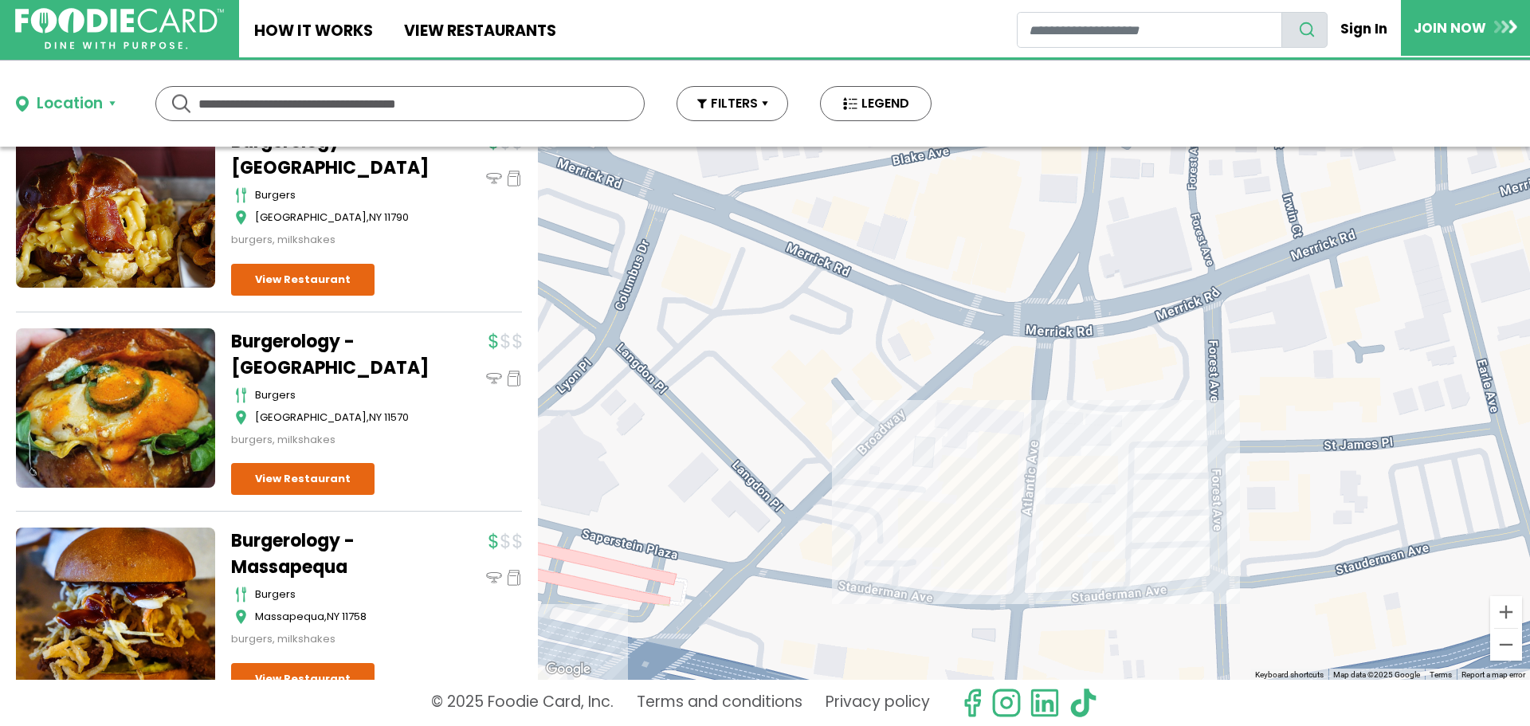
click at [1045, 486] on div at bounding box center [1034, 413] width 992 height 533
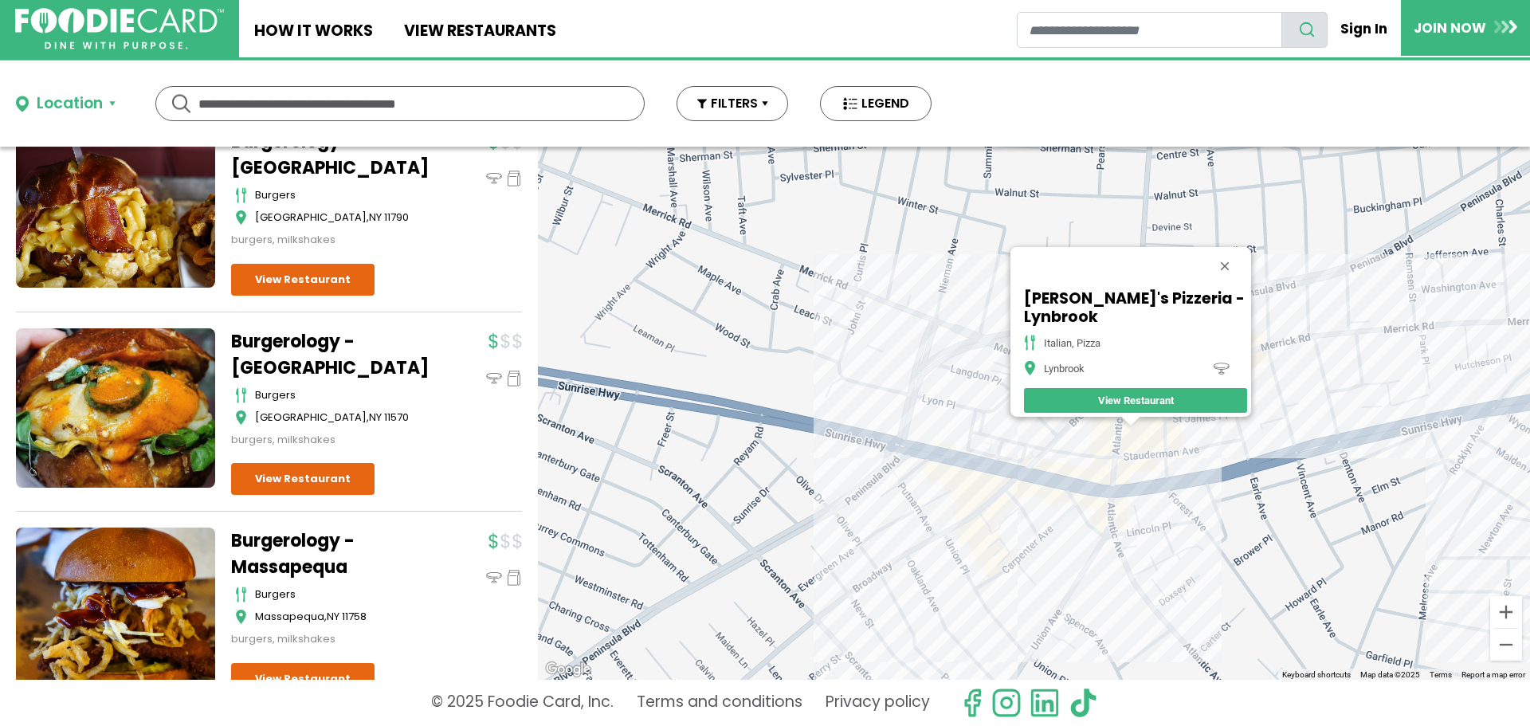
click at [1128, 555] on div "Angelina's Pizzeria - Lynbrook italian, pizza Lynbrook View Restaurant" at bounding box center [1034, 413] width 992 height 533
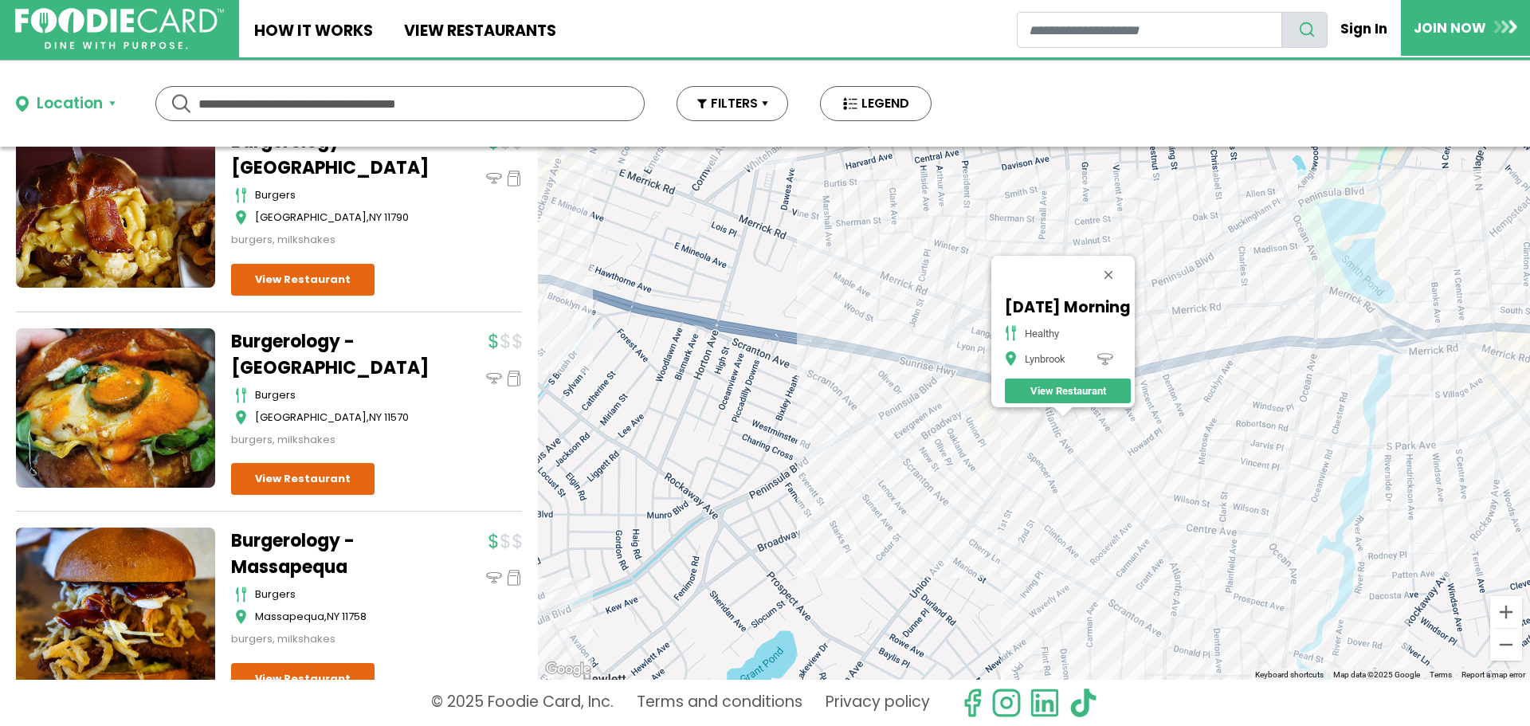
drag, startPoint x: 1290, startPoint y: 363, endPoint x: 1222, endPoint y: 366, distance: 67.8
click at [1182, 394] on div "Sunday Morning Healthy Lynbrook View Restaurant" at bounding box center [1034, 413] width 992 height 533
click at [1192, 340] on div "Sunday Morning Healthy Lynbrook View Restaurant" at bounding box center [1034, 413] width 992 height 533
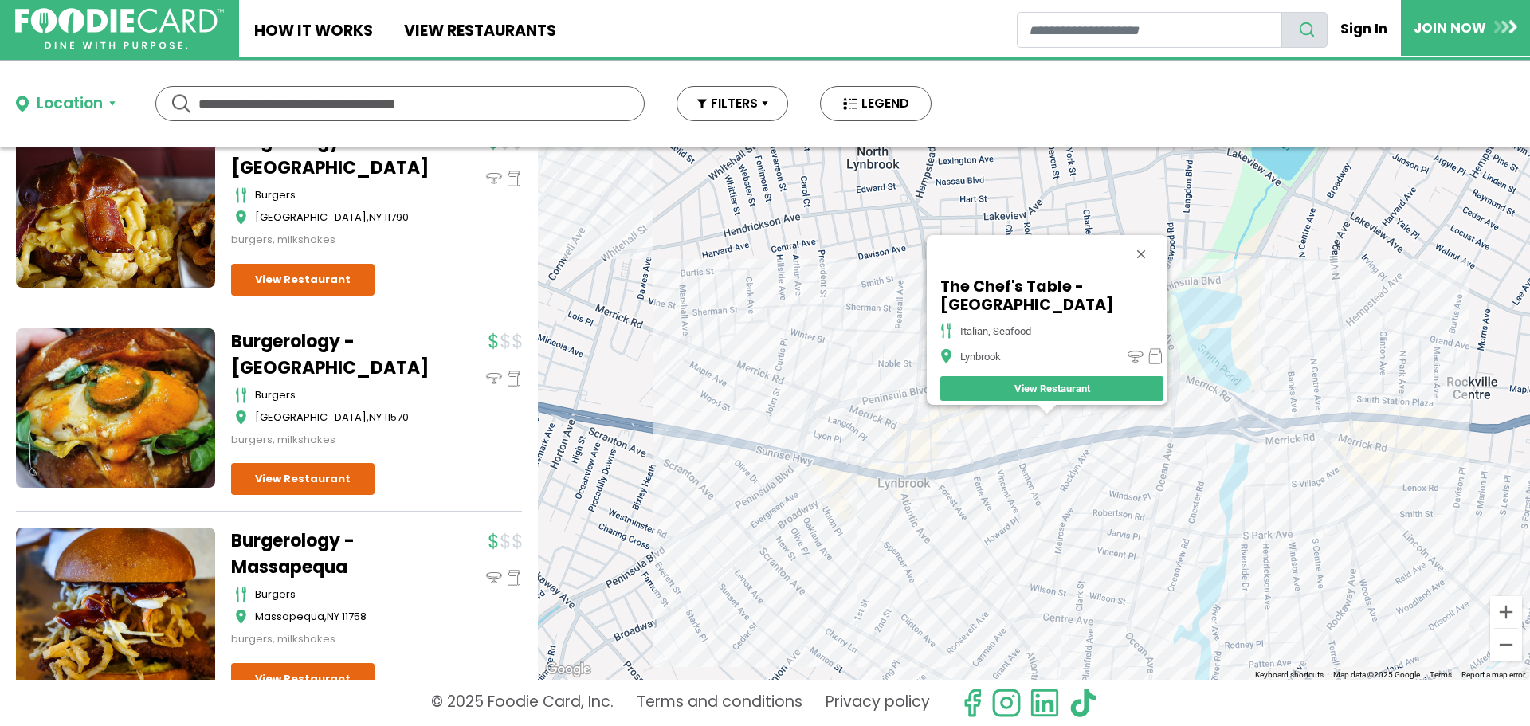
click at [1085, 471] on div "The Chef's Table - Lynbrook italian, seafood Lynbrook View Restaurant" at bounding box center [1034, 413] width 992 height 533
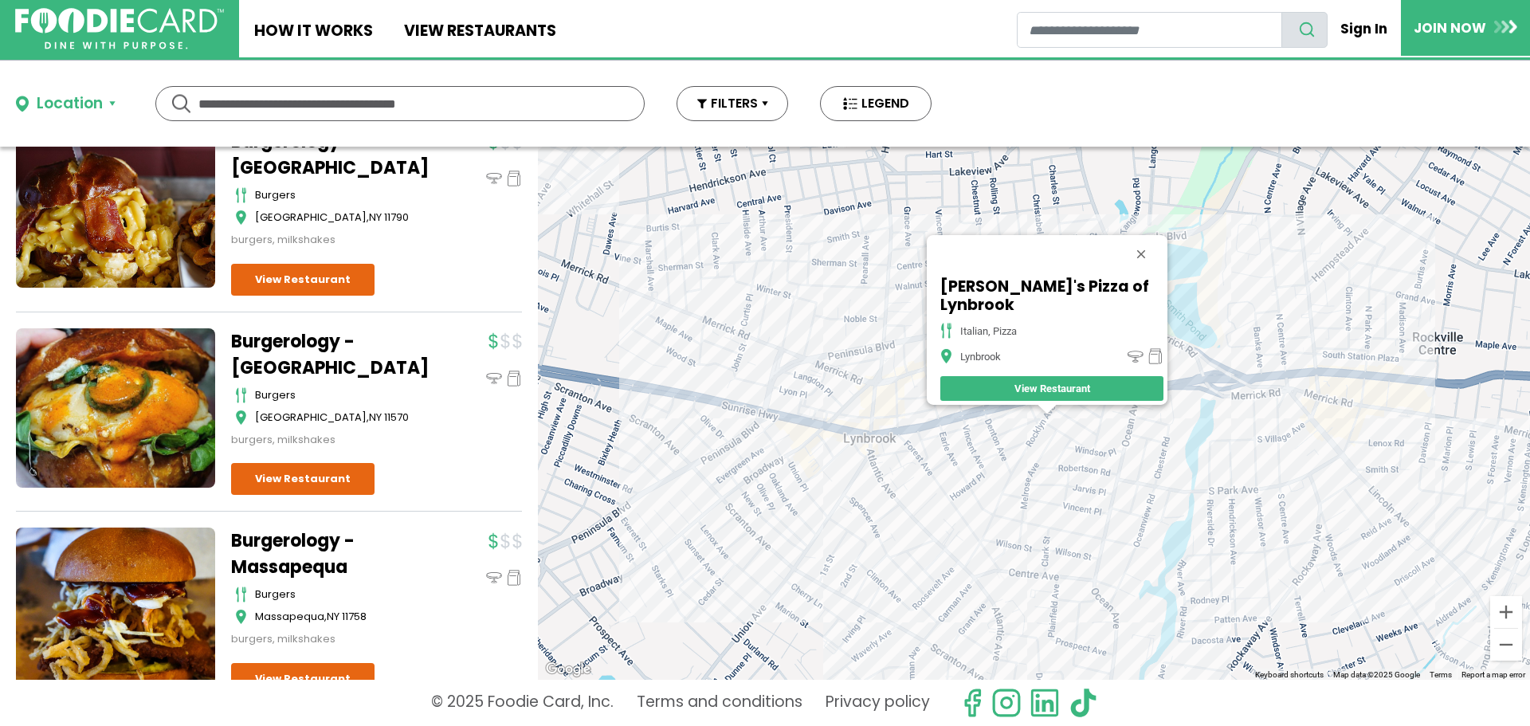
click at [1334, 377] on div "Joey's Pizza of Lynbrook Italian, Pizza Lynbrook View Restaurant" at bounding box center [1034, 413] width 992 height 533
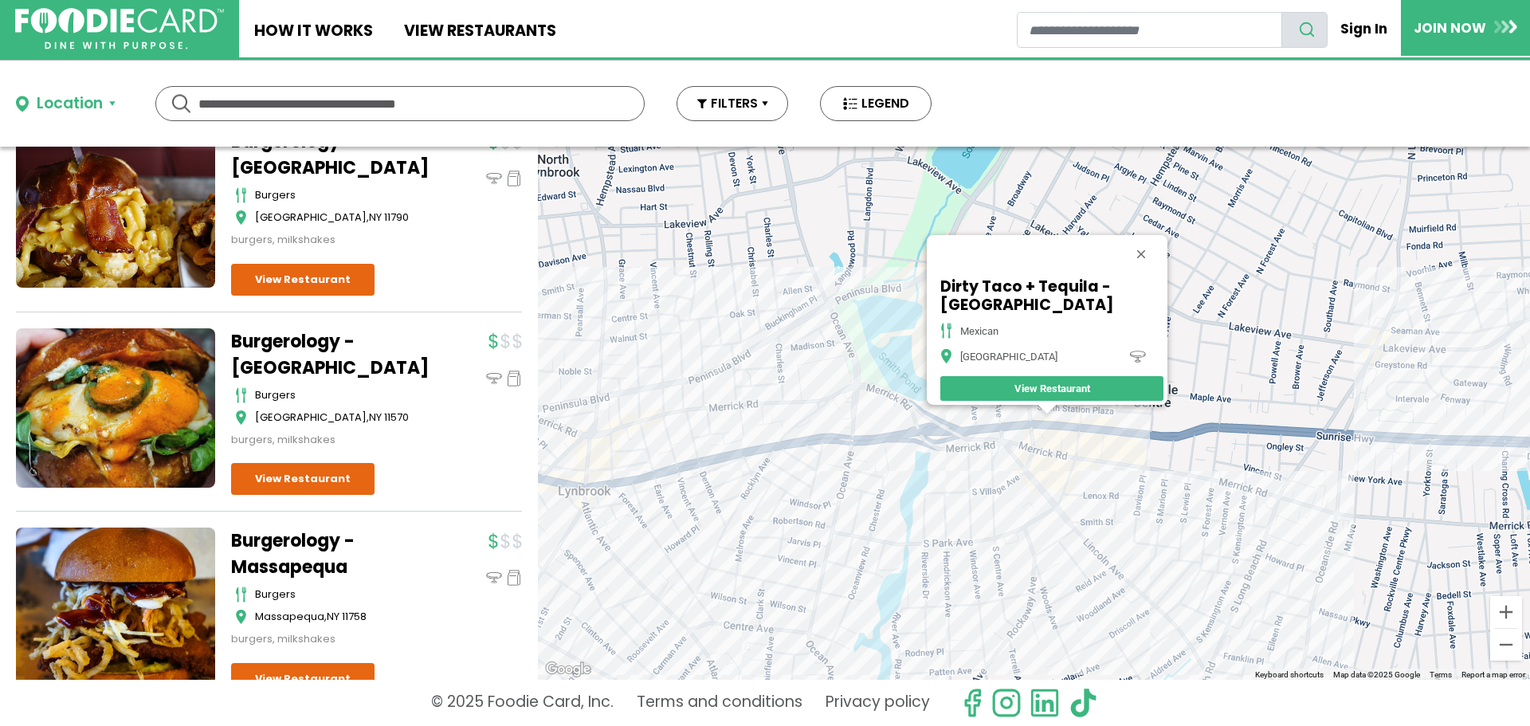
click at [1054, 466] on div "Dirty Taco + Tequila - Rockville Centre mexican Rockville Centre View Restaurant" at bounding box center [1034, 413] width 992 height 533
